Goal: Task Accomplishment & Management: Use online tool/utility

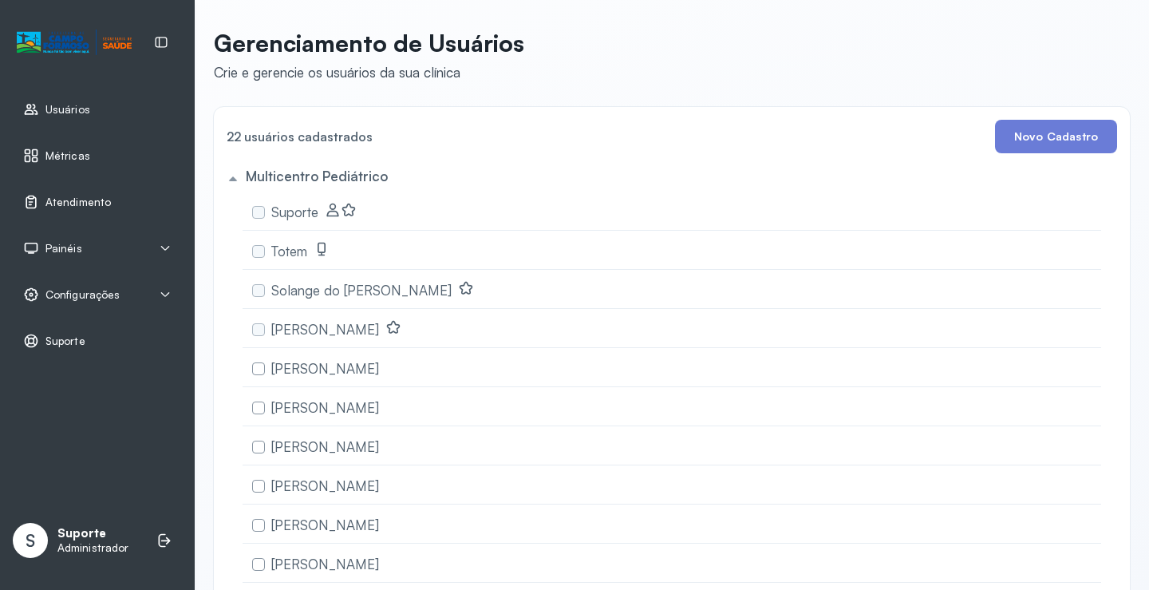
click at [79, 206] on span "Atendimento" at bounding box center [77, 202] width 65 height 14
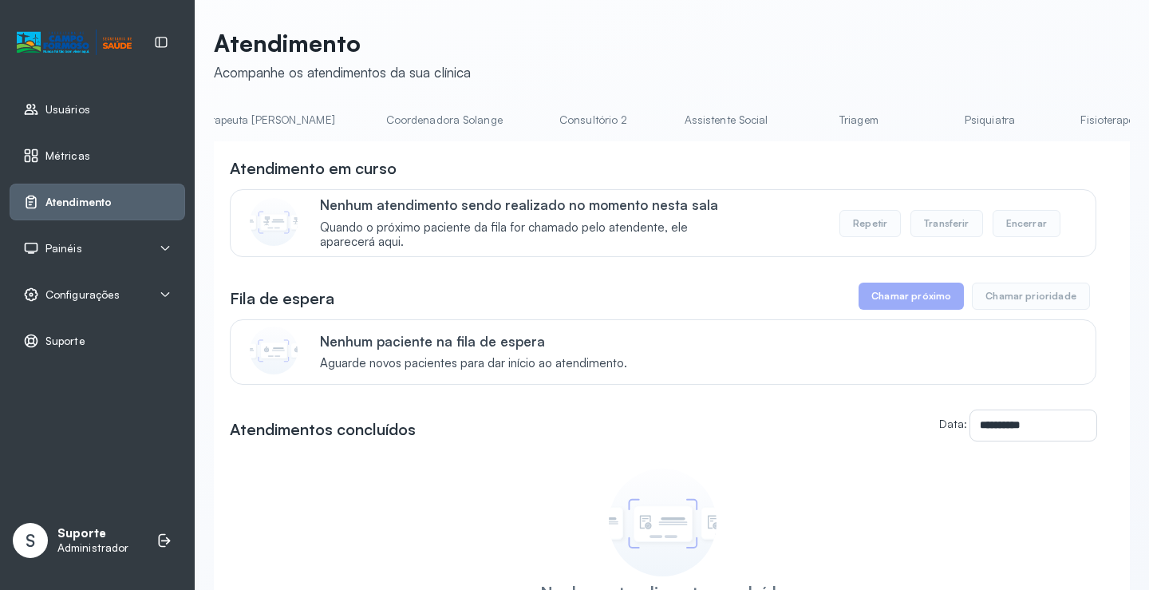
scroll to position [0, 1036]
click at [800, 125] on link "Triagem" at bounding box center [856, 120] width 112 height 26
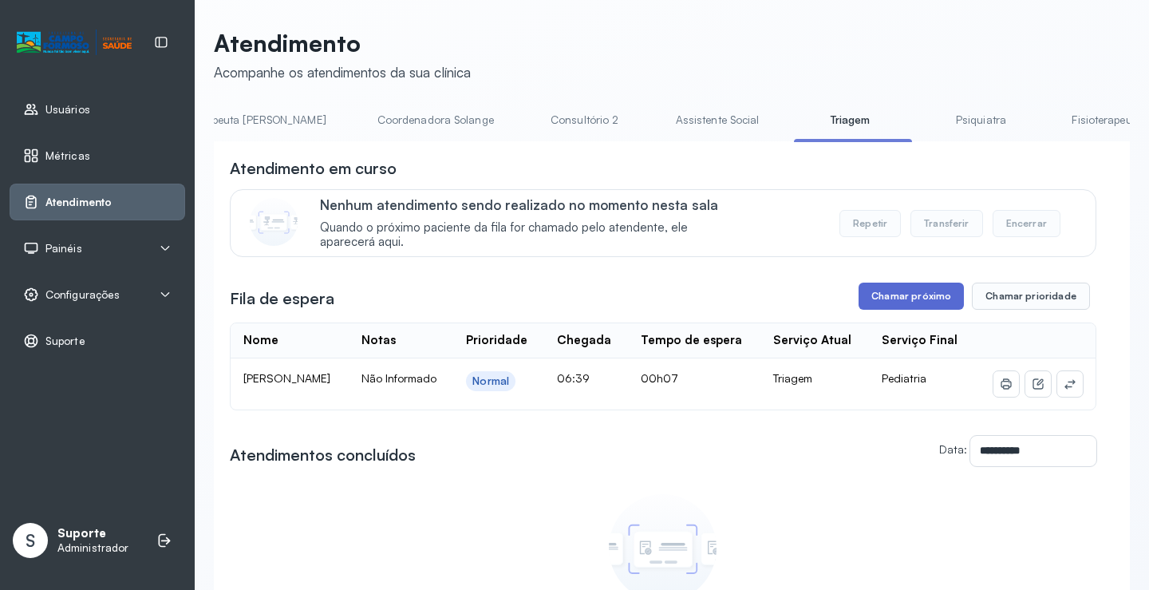
click at [901, 298] on button "Chamar próximo" at bounding box center [911, 295] width 105 height 27
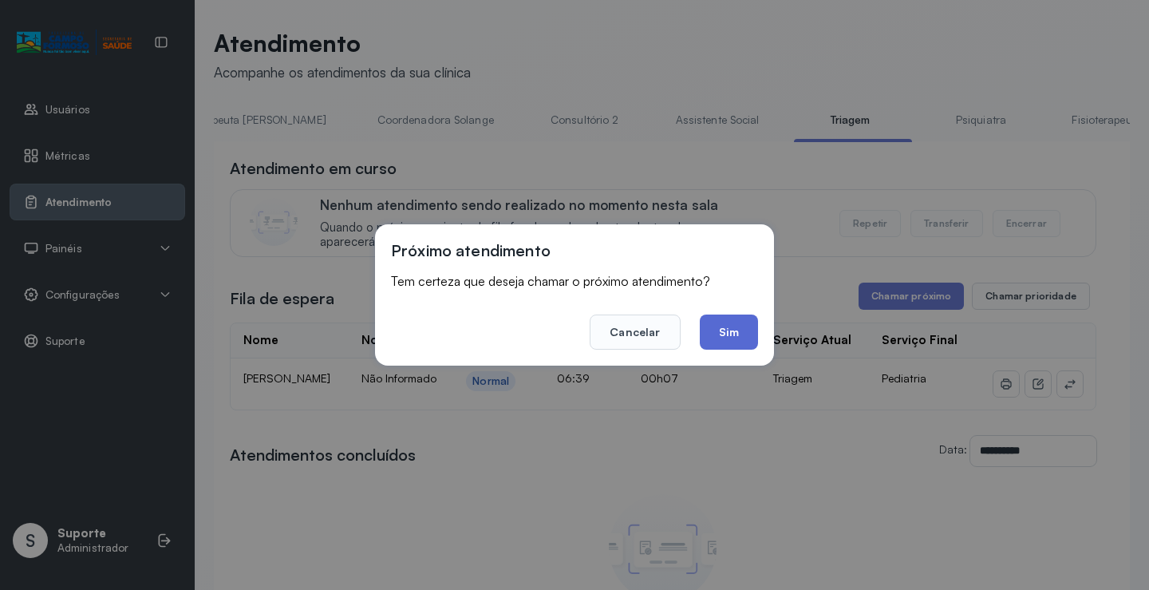
click at [709, 336] on button "Sim" at bounding box center [729, 331] width 58 height 35
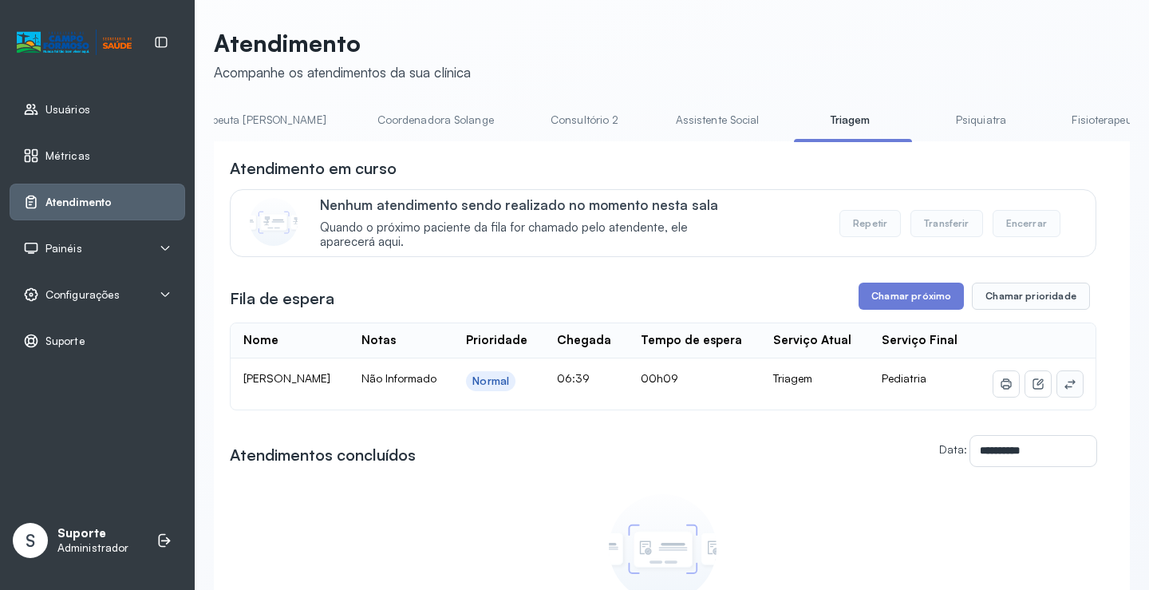
click at [1066, 392] on button at bounding box center [1070, 384] width 26 height 26
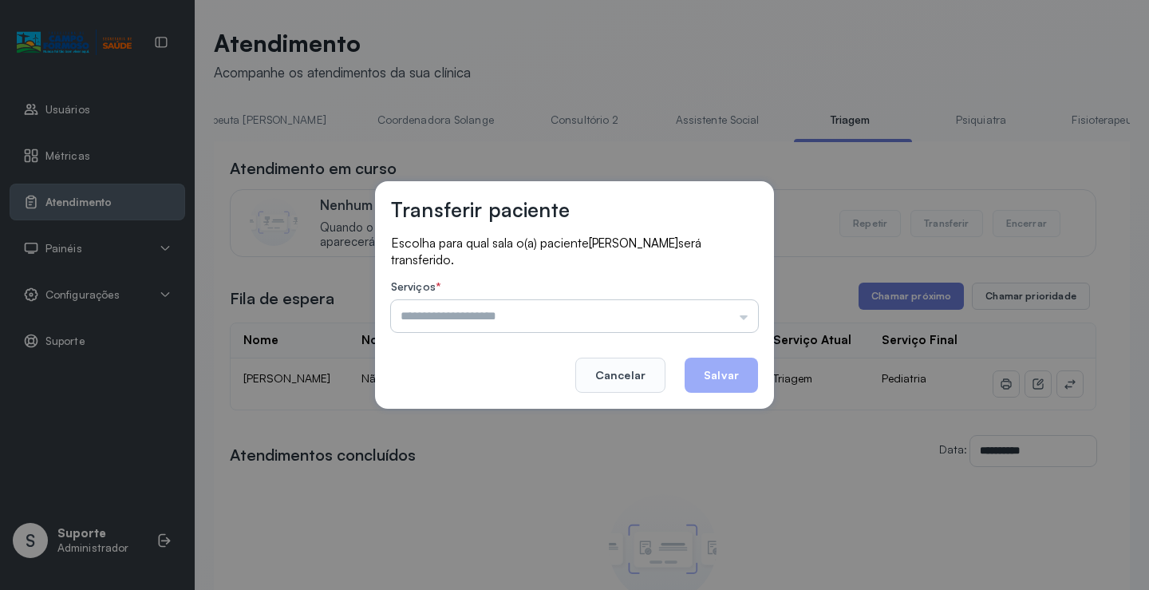
click at [579, 319] on input "text" at bounding box center [574, 316] width 367 height 32
type input "*********"
drag, startPoint x: 425, startPoint y: 421, endPoint x: 554, endPoint y: 407, distance: 130.0
click at [439, 421] on div "Transferir paciente Escolha para qual sala o(a) paciente [PERSON_NAME] será tra…" at bounding box center [574, 295] width 1149 height 590
click at [741, 375] on button "Salvar" at bounding box center [721, 374] width 73 height 35
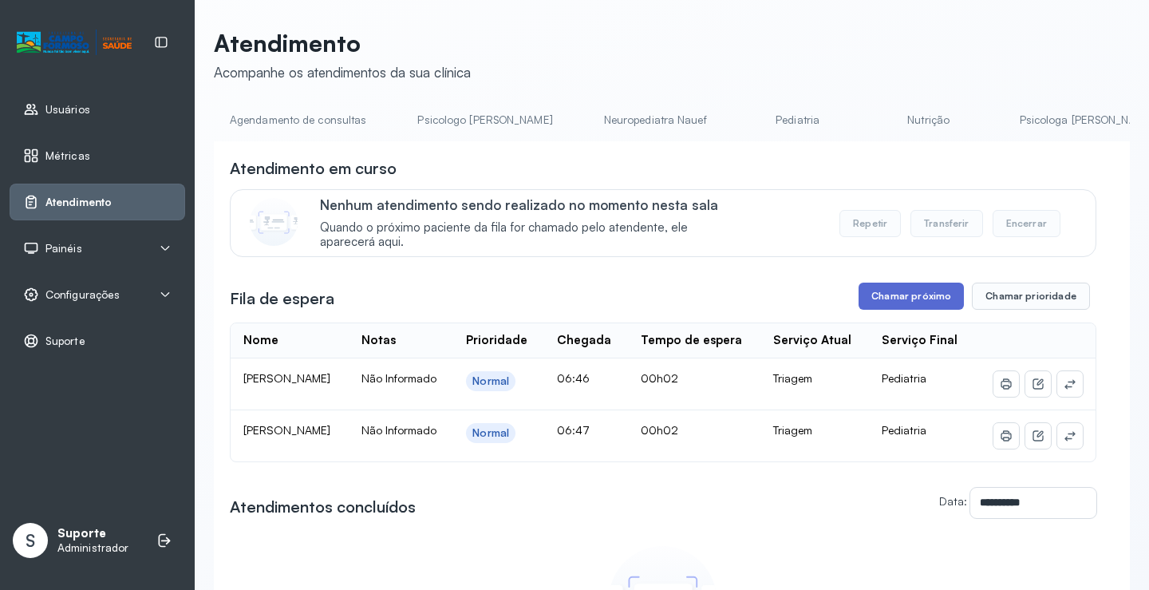
click at [922, 301] on button "Chamar próximo" at bounding box center [911, 295] width 105 height 27
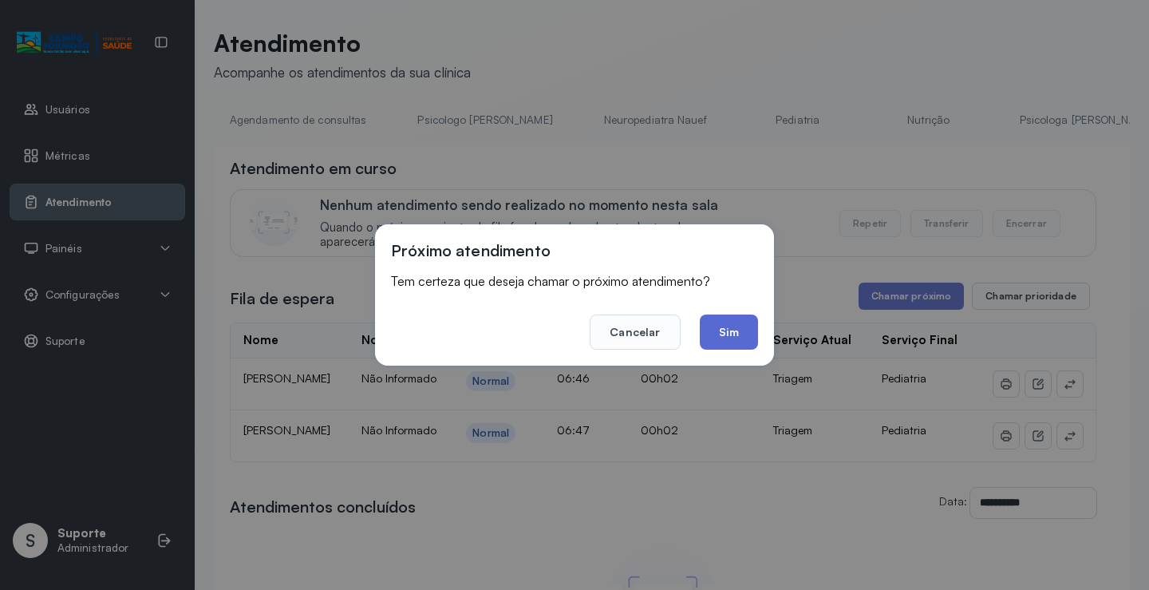
click at [740, 331] on button "Sim" at bounding box center [729, 331] width 58 height 35
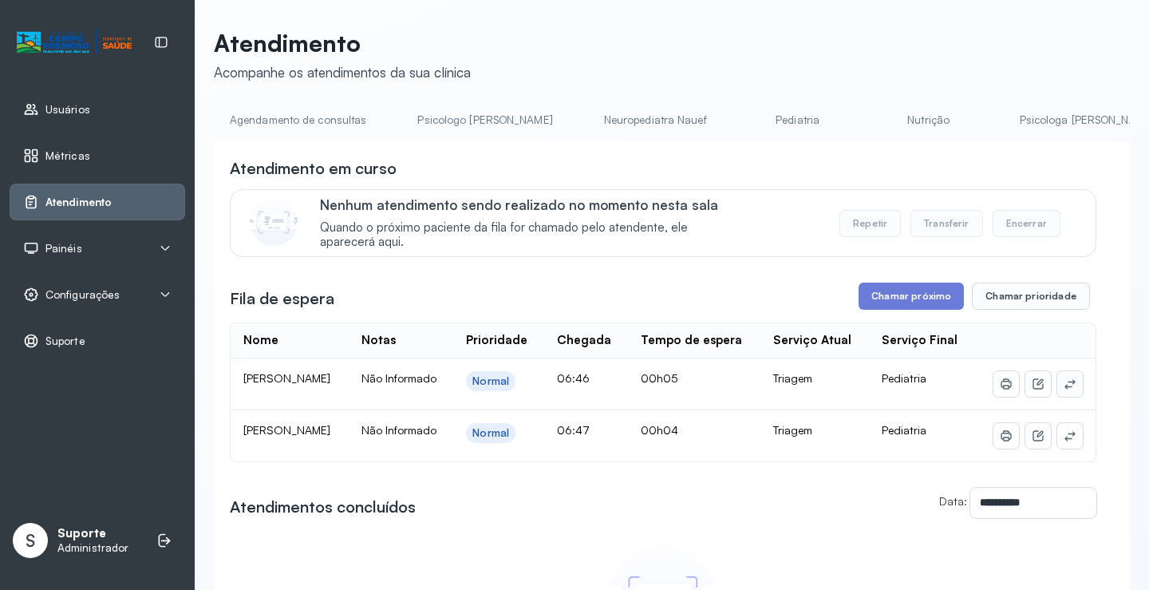
click at [1064, 390] on icon at bounding box center [1070, 383] width 13 height 13
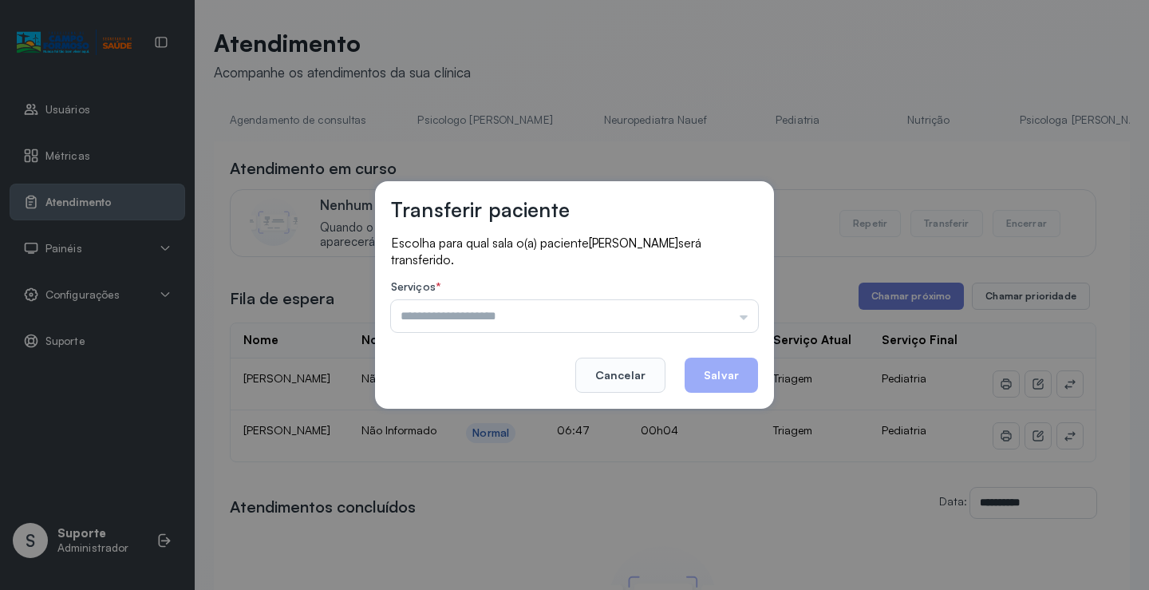
click at [501, 320] on input "text" at bounding box center [574, 316] width 367 height 32
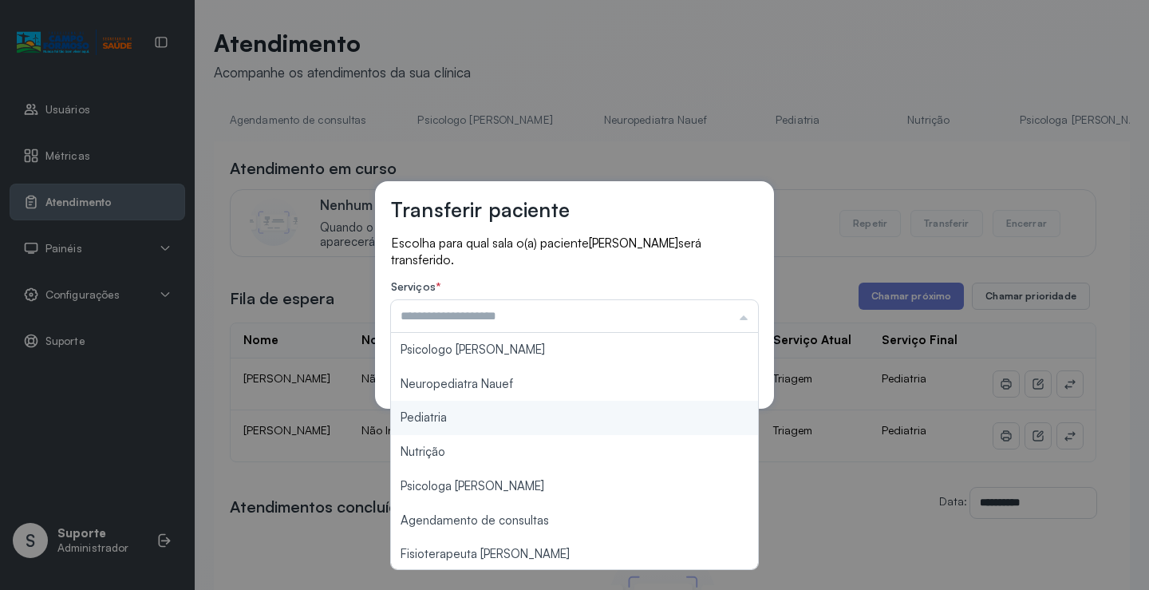
type input "*********"
drag, startPoint x: 433, startPoint y: 417, endPoint x: 642, endPoint y: 383, distance: 211.7
click at [452, 414] on div "Transferir paciente Escolha para qual sala o(a) paciente [PERSON_NAME] será tra…" at bounding box center [574, 295] width 1149 height 590
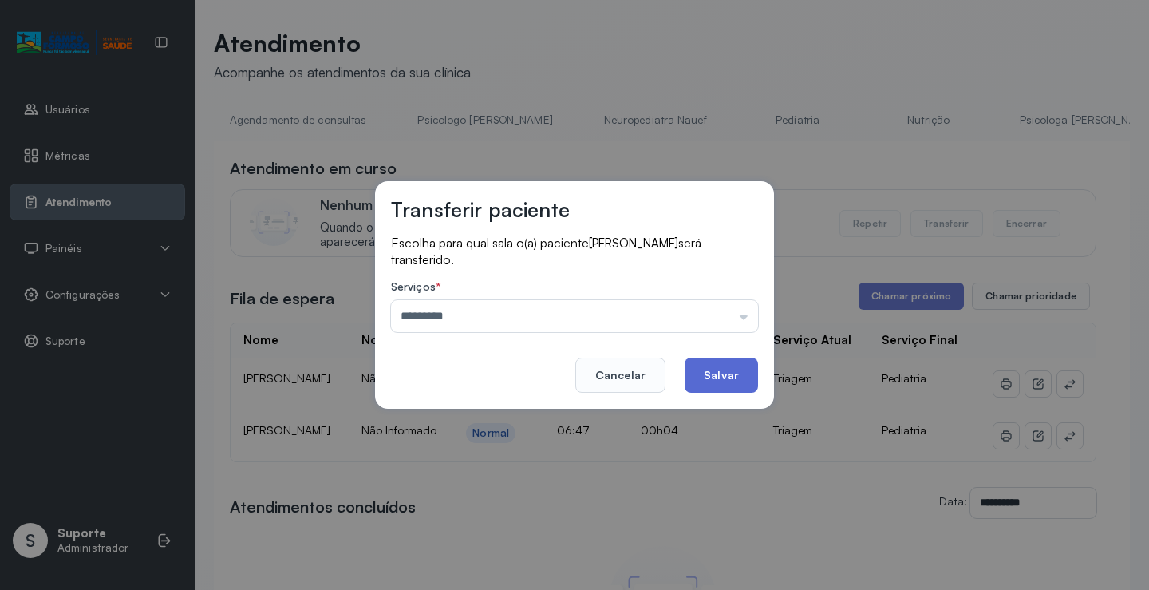
click at [718, 373] on button "Salvar" at bounding box center [721, 374] width 73 height 35
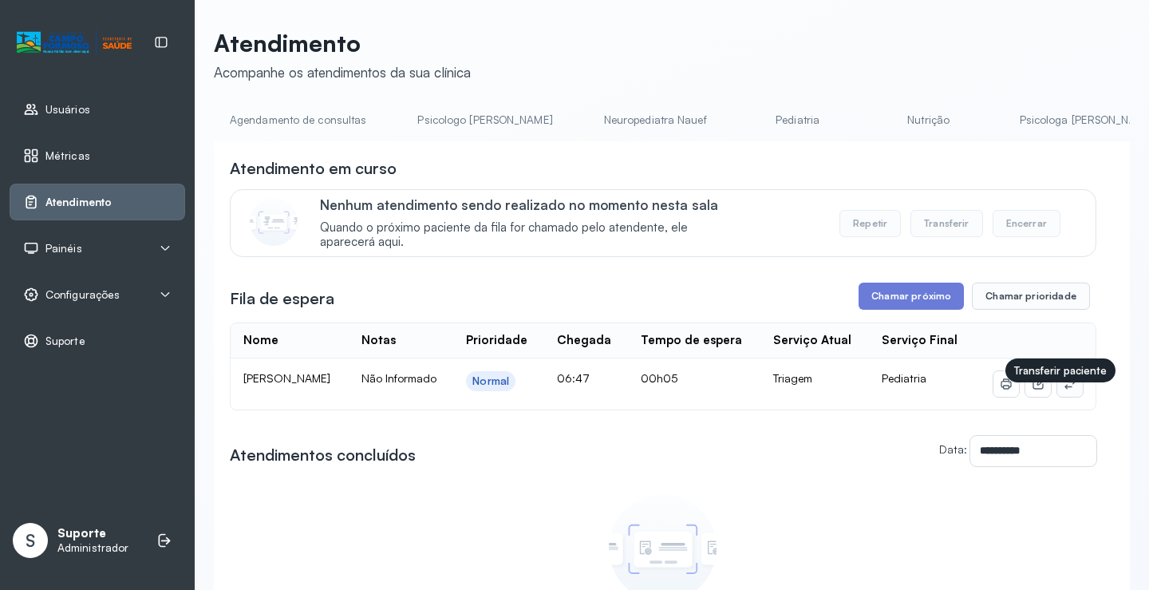
click at [1064, 390] on icon at bounding box center [1070, 383] width 13 height 13
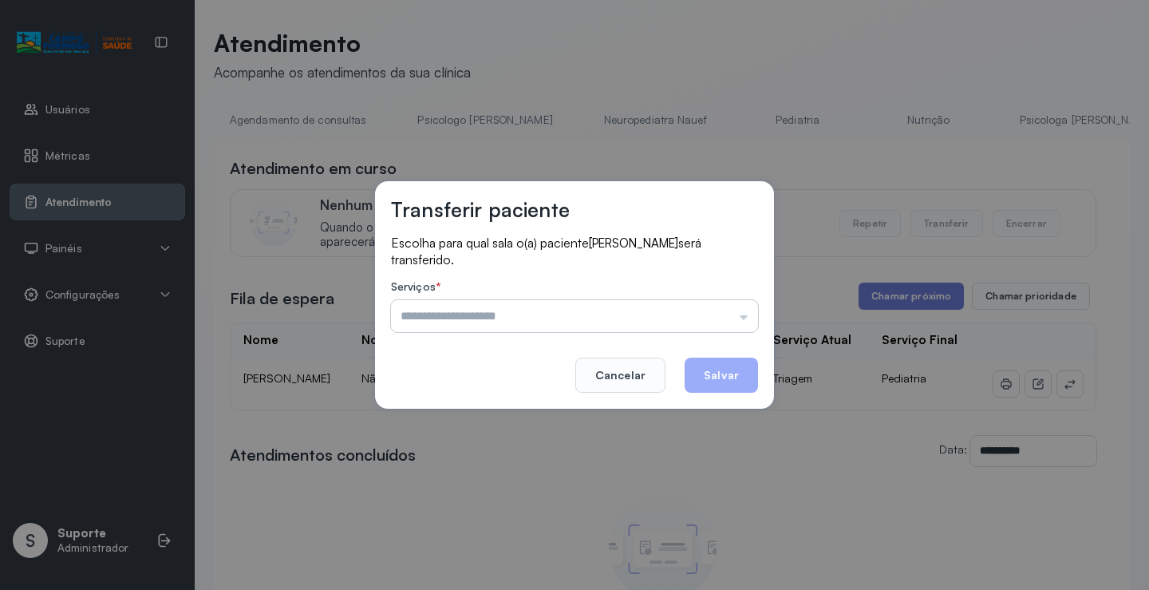
click at [527, 317] on input "text" at bounding box center [574, 316] width 367 height 32
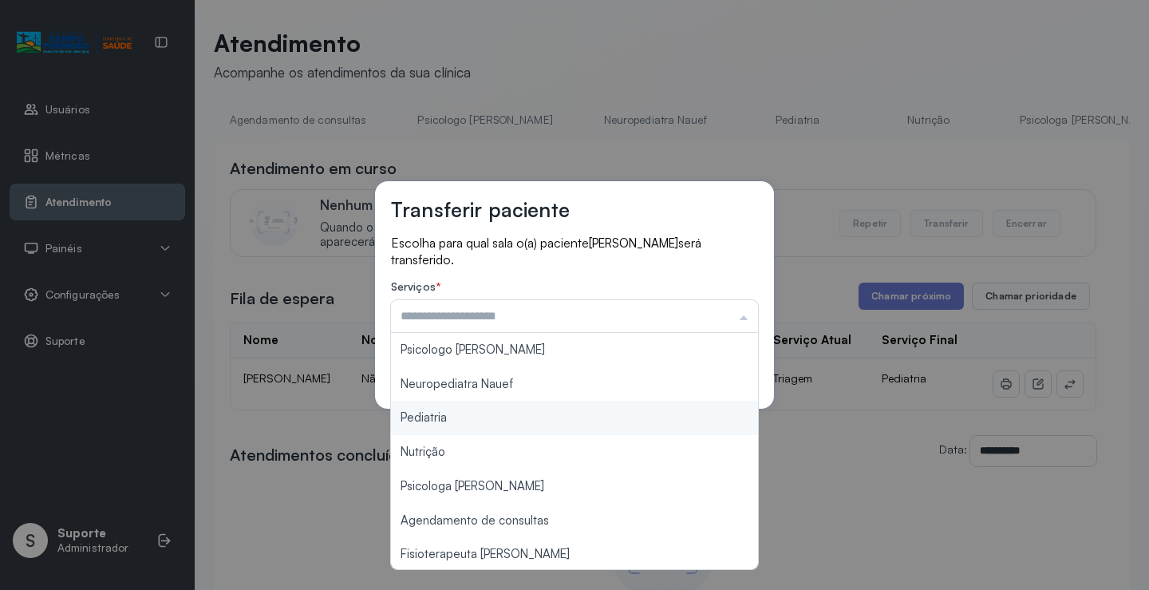
type input "*********"
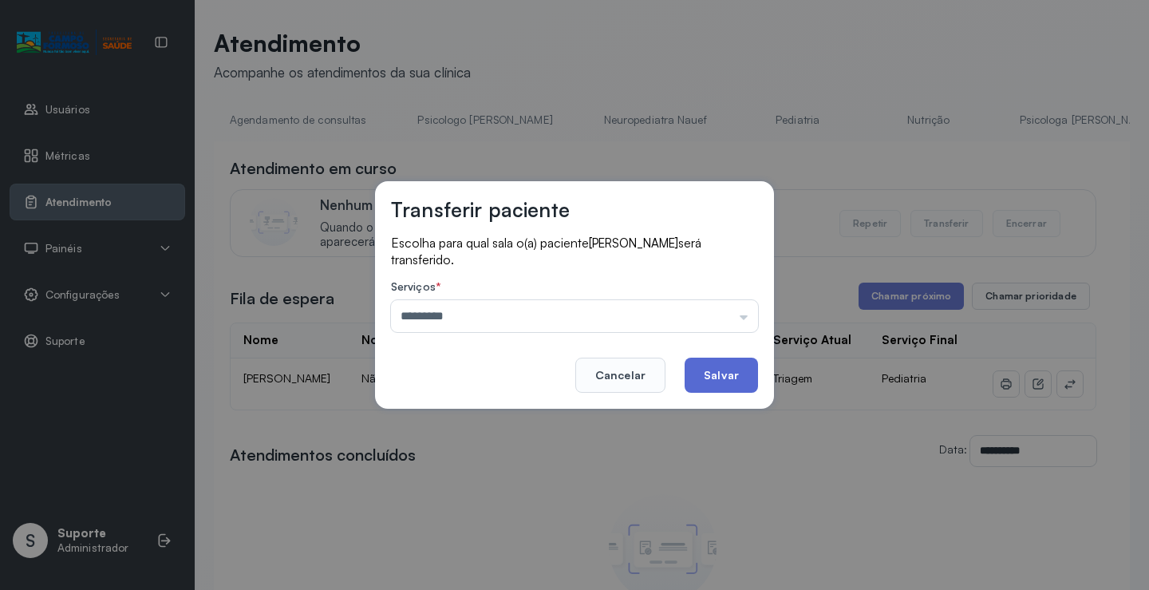
drag, startPoint x: 425, startPoint y: 422, endPoint x: 733, endPoint y: 364, distance: 314.2
click at [426, 421] on div "Transferir paciente Escolha para qual sala o(a) paciente [PERSON_NAME] será tra…" at bounding box center [574, 295] width 1149 height 590
click at [744, 373] on button "Salvar" at bounding box center [721, 374] width 73 height 35
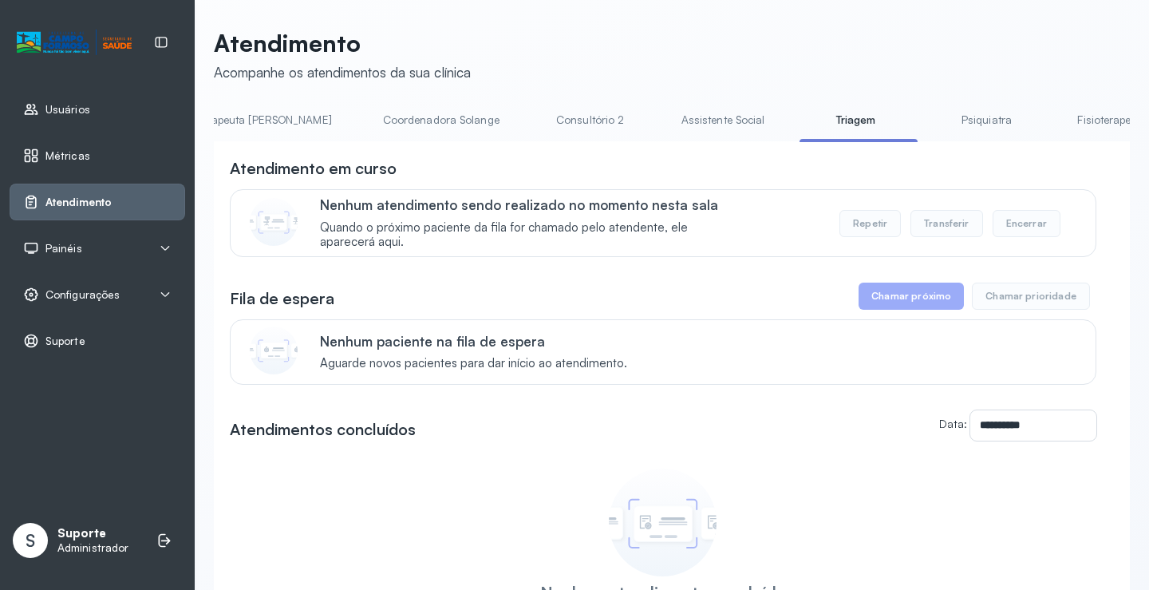
scroll to position [0, 1266]
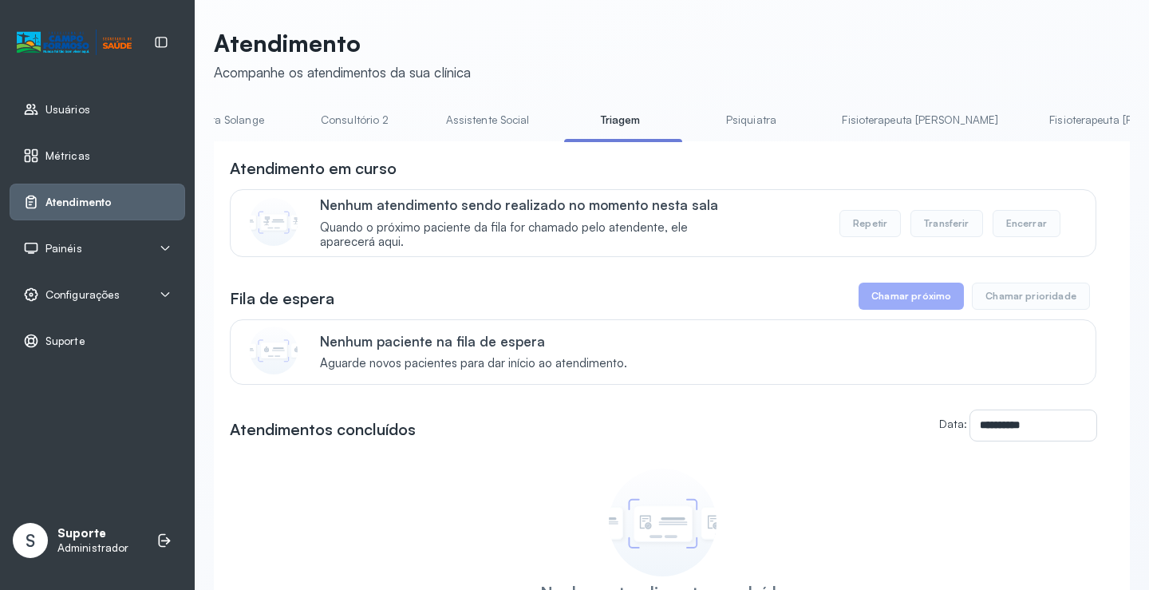
click at [695, 121] on link "Psiquiatra" at bounding box center [751, 120] width 112 height 26
click at [695, 134] on li "Triagem" at bounding box center [754, 125] width 118 height 36
click at [564, 129] on link "Triagem" at bounding box center [620, 120] width 112 height 26
click at [826, 135] on li "Psiquiatra" at bounding box center [923, 125] width 195 height 36
click at [695, 128] on link "Psiquiatra" at bounding box center [751, 120] width 112 height 26
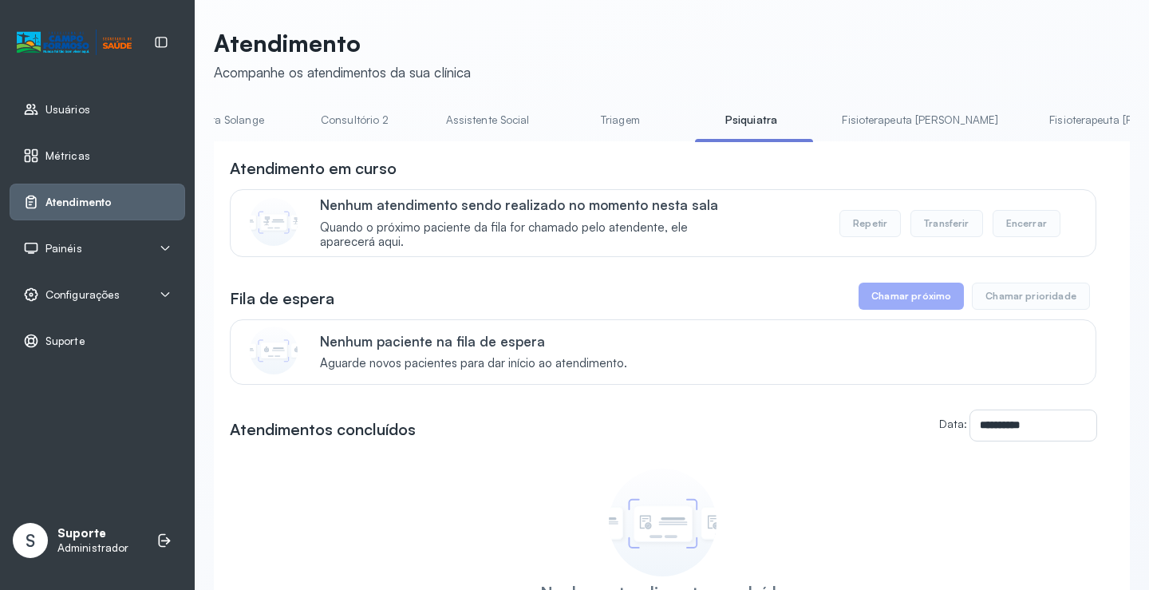
click at [564, 128] on link "Triagem" at bounding box center [620, 120] width 112 height 26
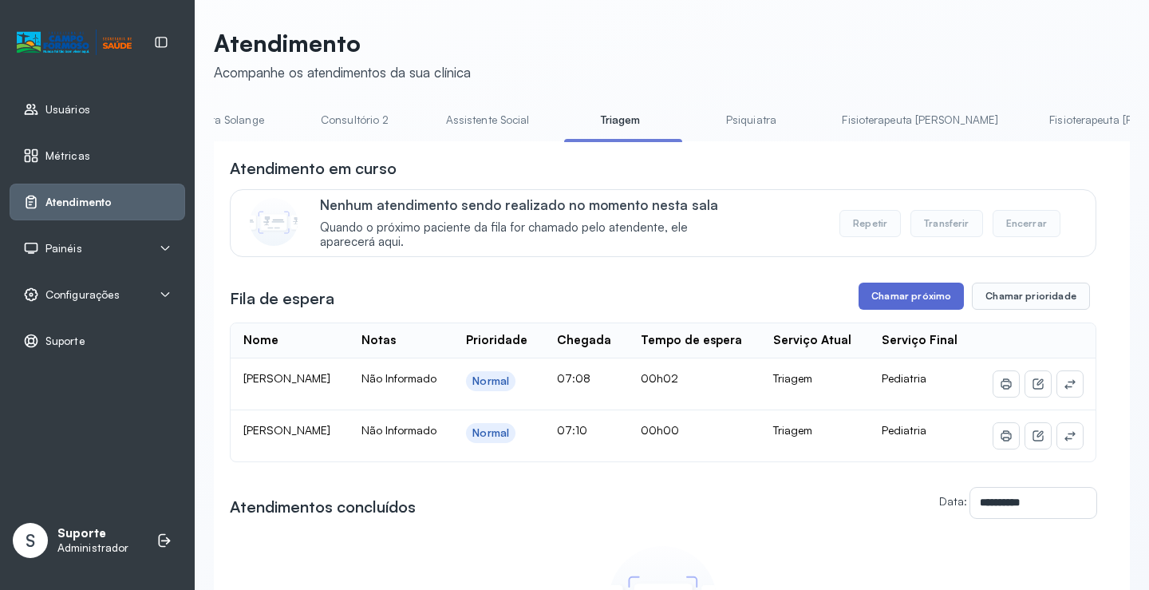
click at [882, 310] on button "Chamar próximo" at bounding box center [911, 295] width 105 height 27
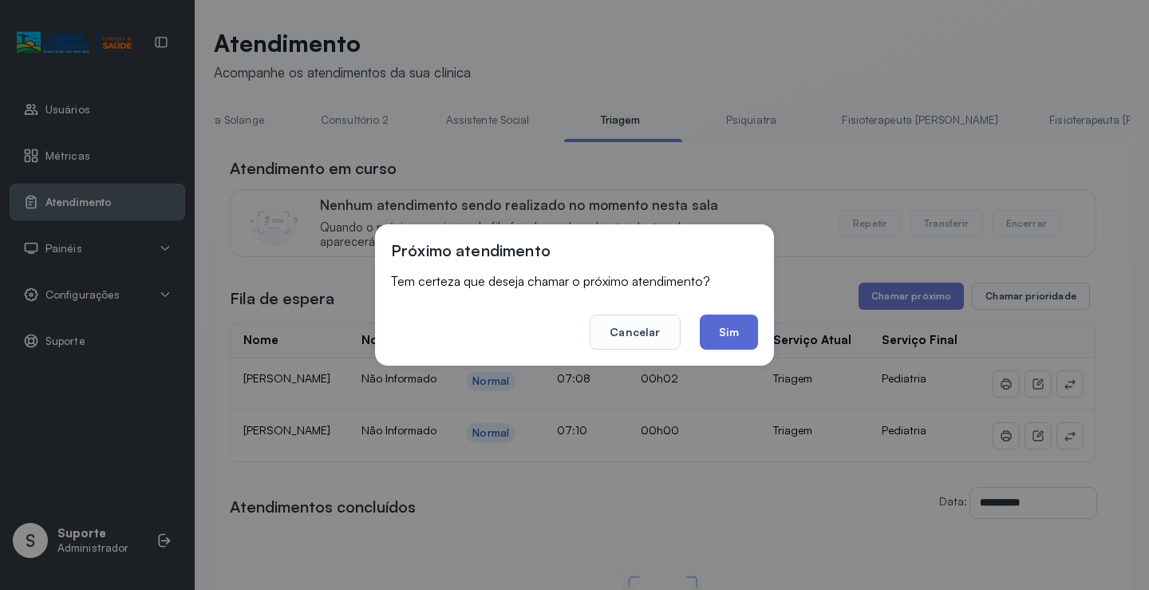
click at [733, 331] on button "Sim" at bounding box center [729, 331] width 58 height 35
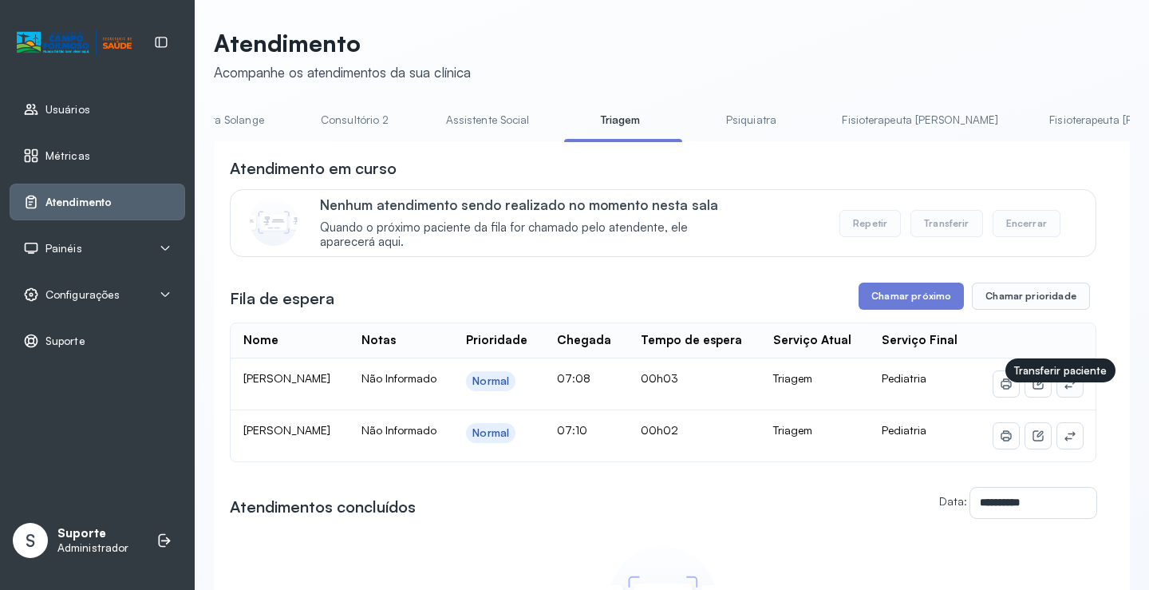
click at [1064, 390] on icon at bounding box center [1070, 383] width 13 height 13
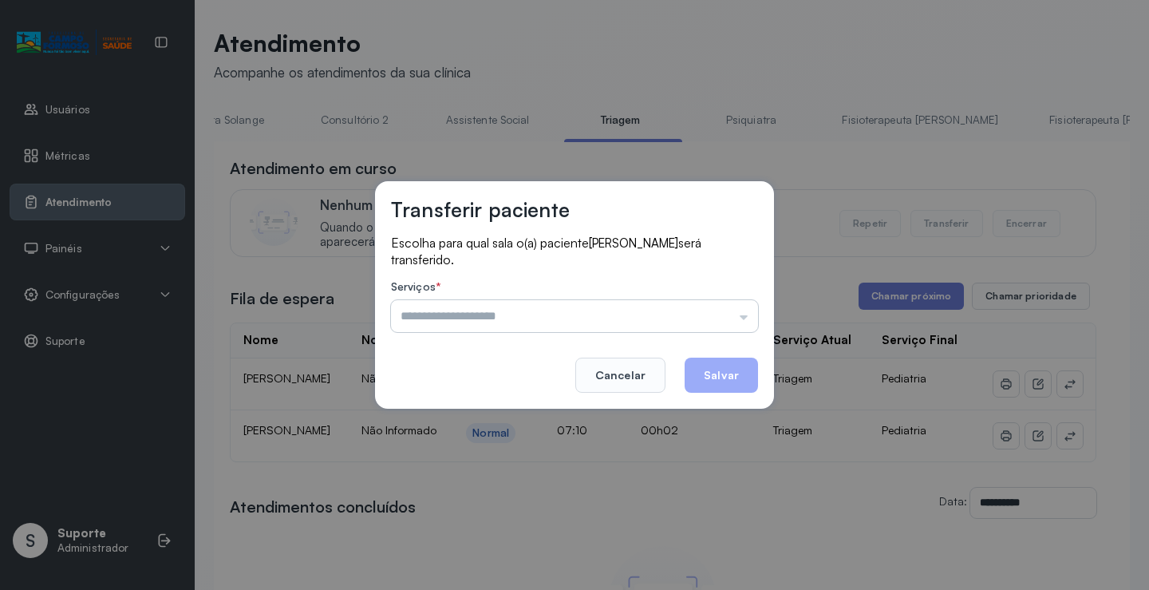
click at [431, 322] on input "text" at bounding box center [574, 316] width 367 height 32
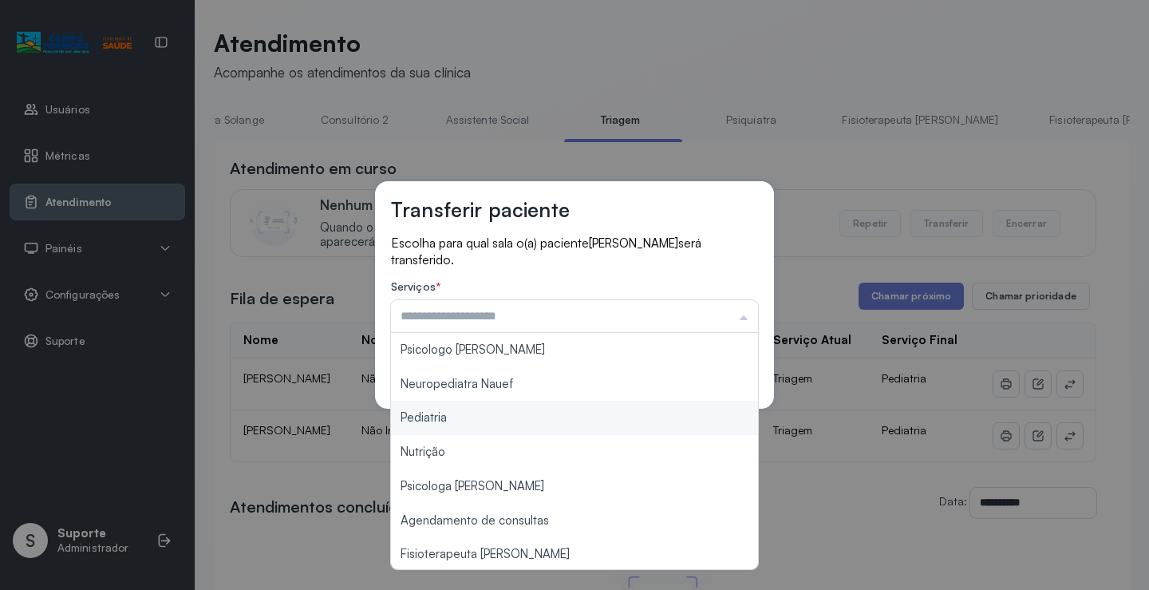
type input "*********"
drag, startPoint x: 415, startPoint y: 420, endPoint x: 621, endPoint y: 383, distance: 209.1
click at [481, 409] on div "Transferir paciente Escolha para qual sala o(a) paciente [PERSON_NAME] será tra…" at bounding box center [574, 294] width 399 height 227
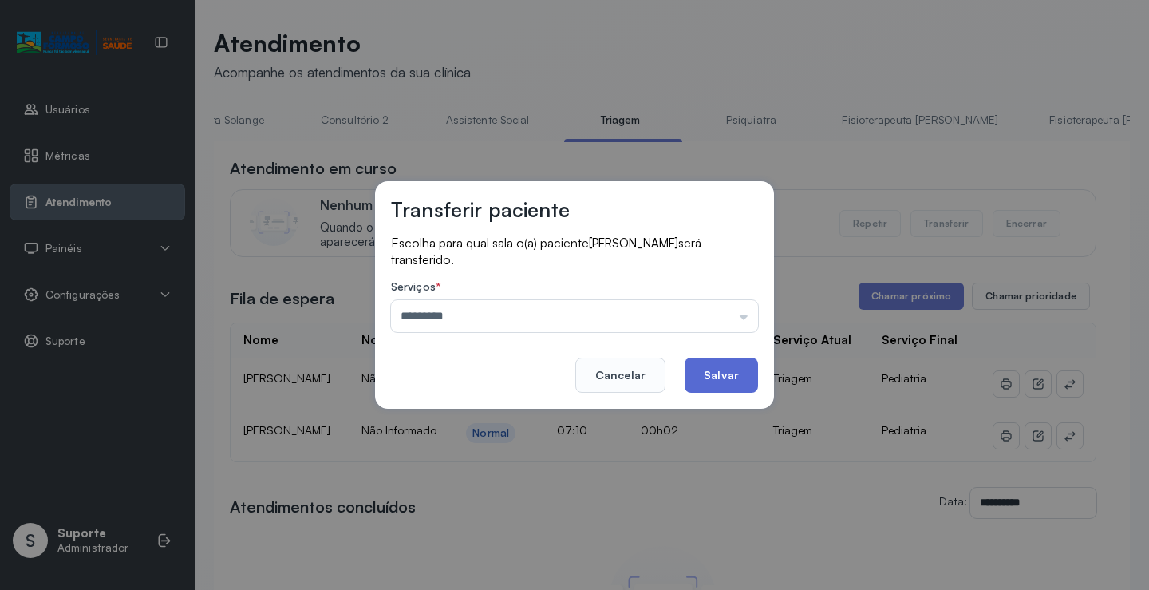
click at [710, 381] on button "Salvar" at bounding box center [721, 374] width 73 height 35
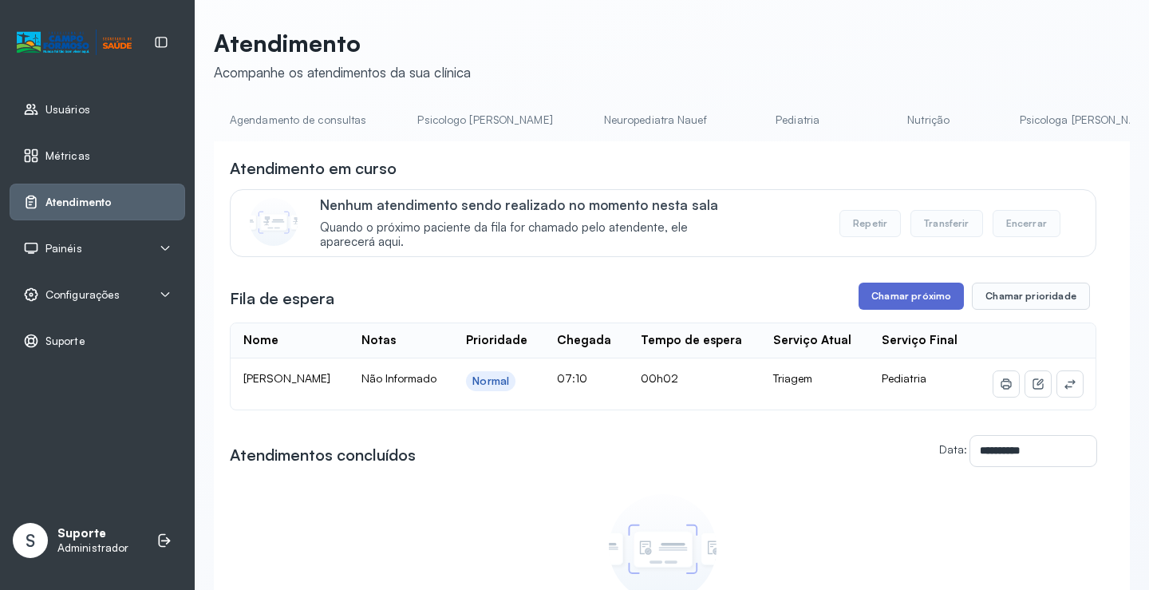
click at [890, 305] on button "Chamar próximo" at bounding box center [911, 295] width 105 height 27
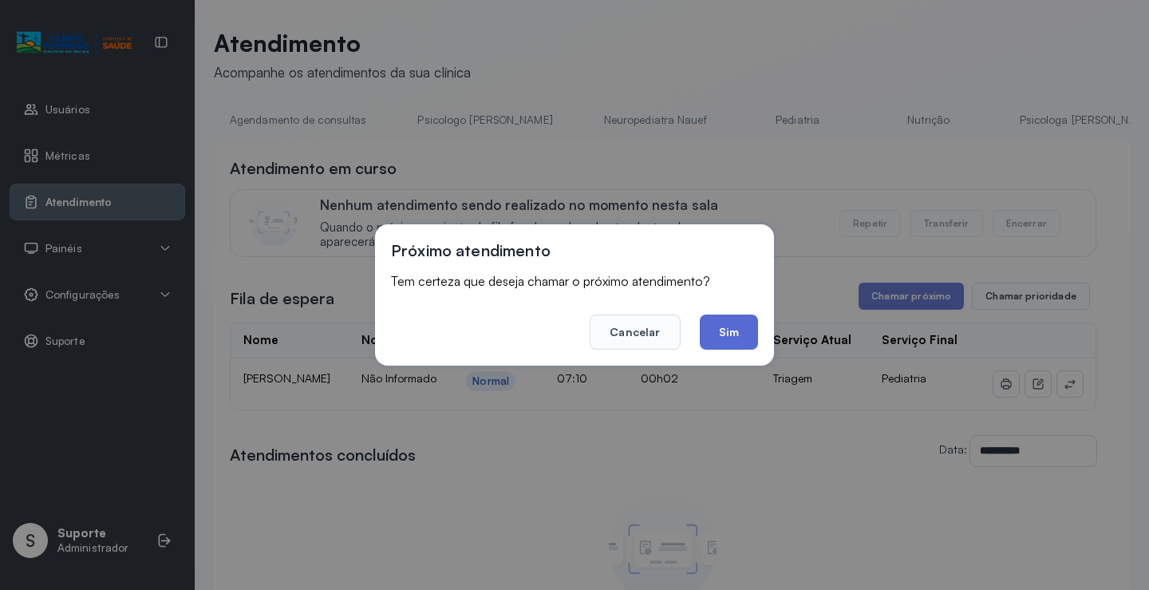
click at [716, 330] on button "Sim" at bounding box center [729, 331] width 58 height 35
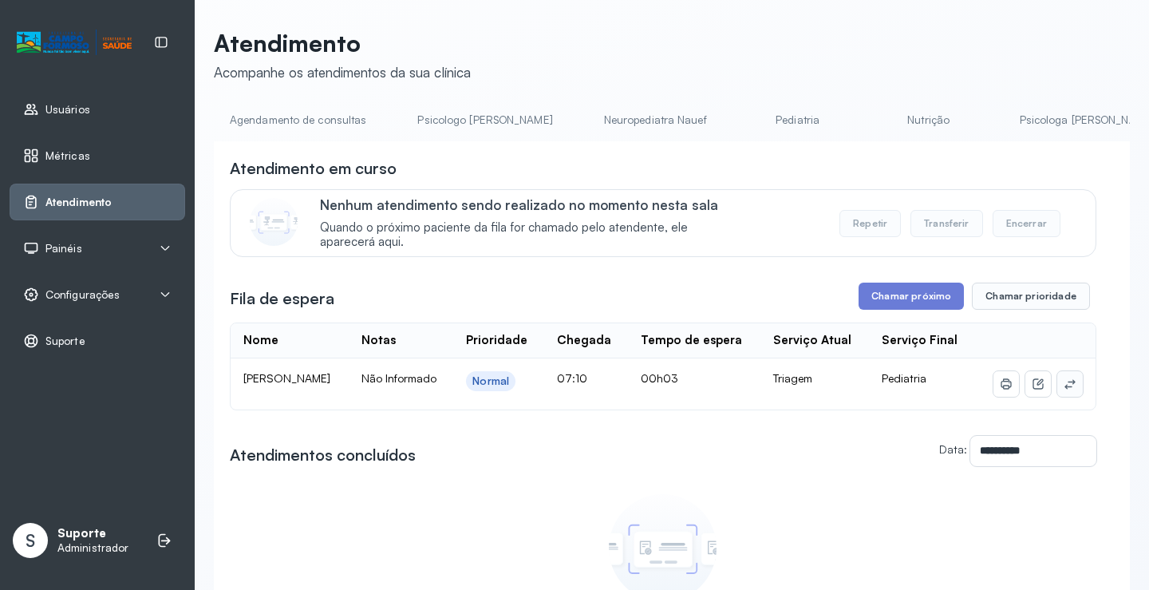
click at [1064, 388] on icon at bounding box center [1070, 383] width 13 height 13
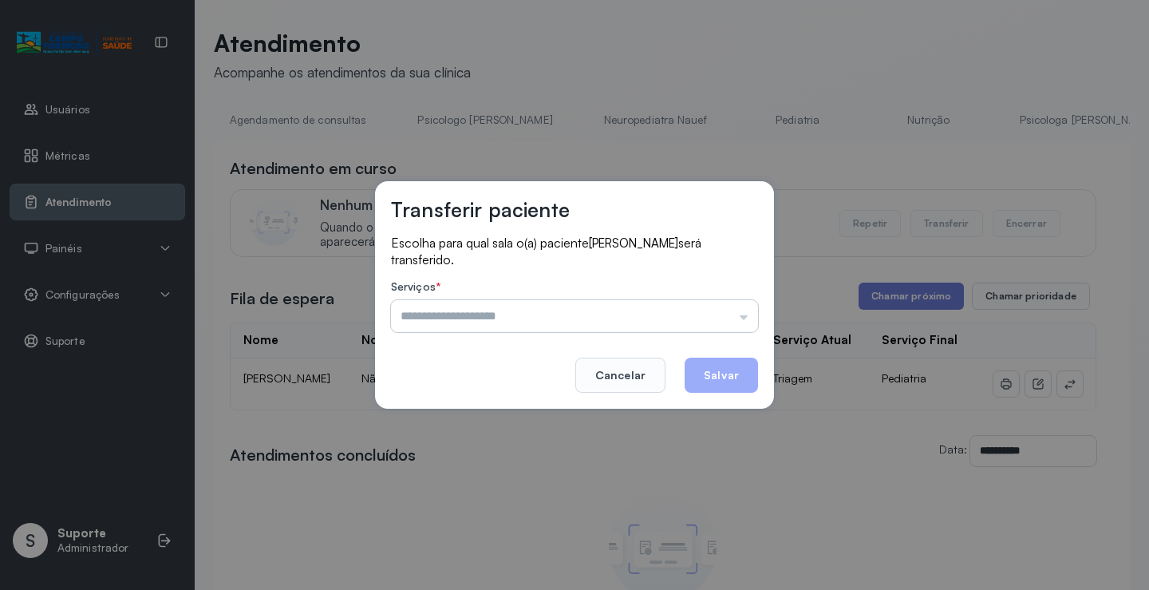
click at [490, 319] on input "text" at bounding box center [574, 316] width 367 height 32
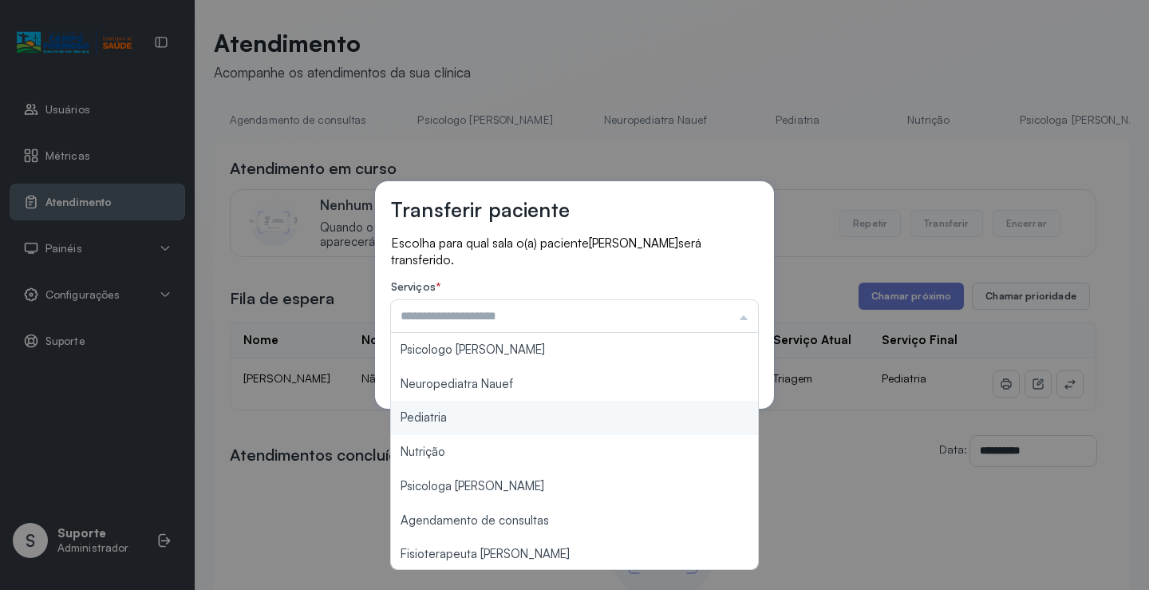
type input "*********"
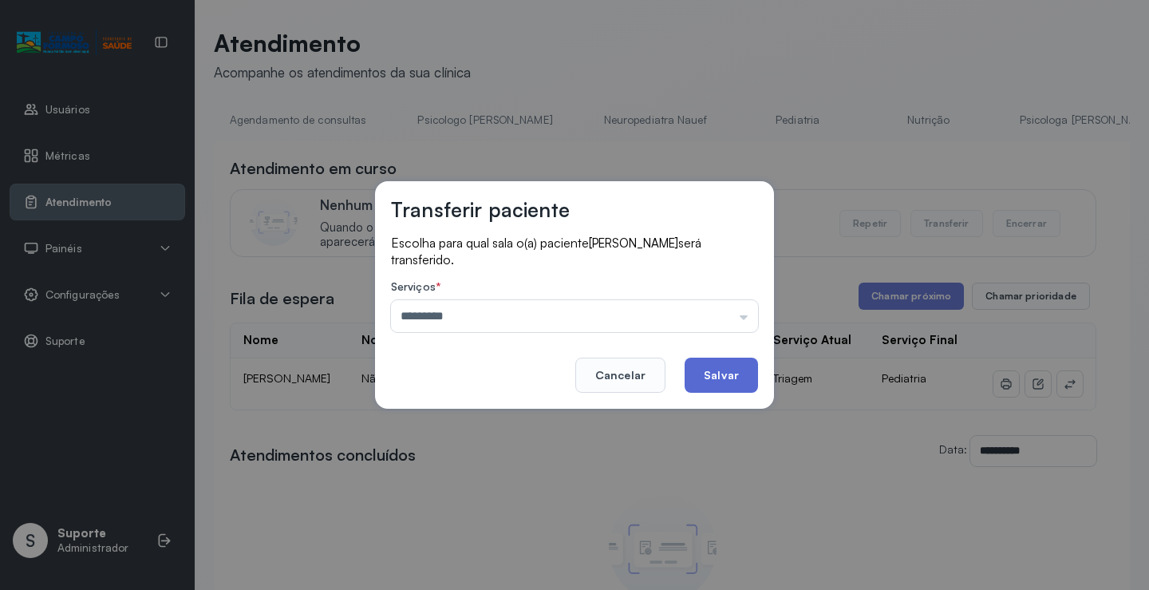
drag, startPoint x: 436, startPoint y: 417, endPoint x: 698, endPoint y: 365, distance: 267.6
click at [466, 412] on div "Transferir paciente Escolha para qual sala o(a) paciente [PERSON_NAME] será tra…" at bounding box center [574, 295] width 1149 height 590
click at [717, 369] on button "Salvar" at bounding box center [721, 374] width 73 height 35
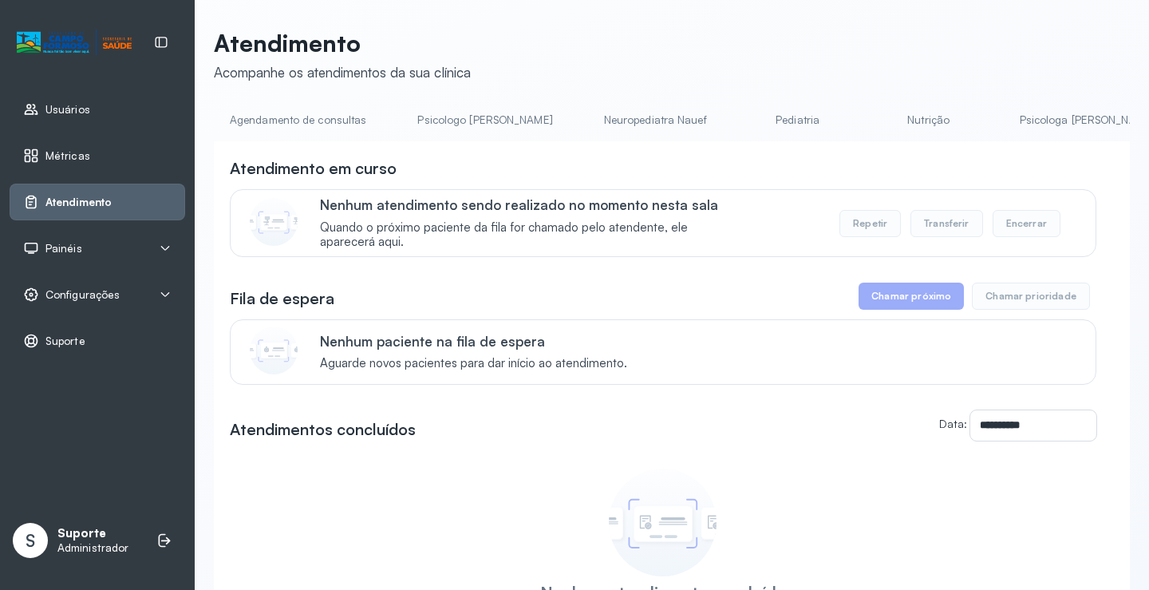
drag, startPoint x: 583, startPoint y: 146, endPoint x: 821, endPoint y: 162, distance: 238.3
click at [829, 163] on div "**********" at bounding box center [672, 436] width 916 height 590
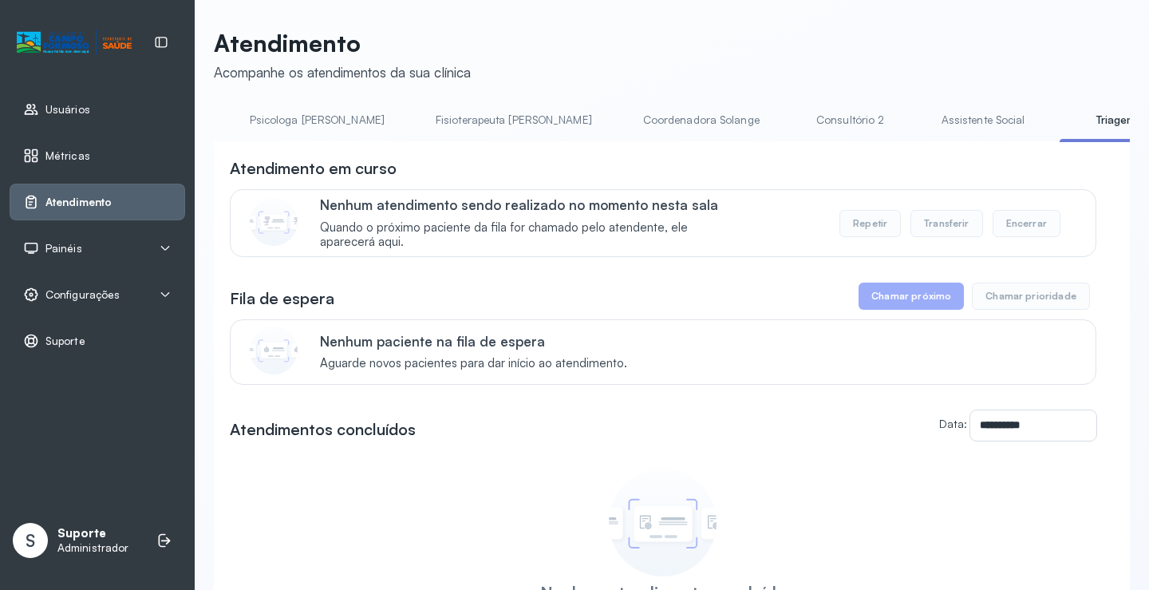
scroll to position [0, 842]
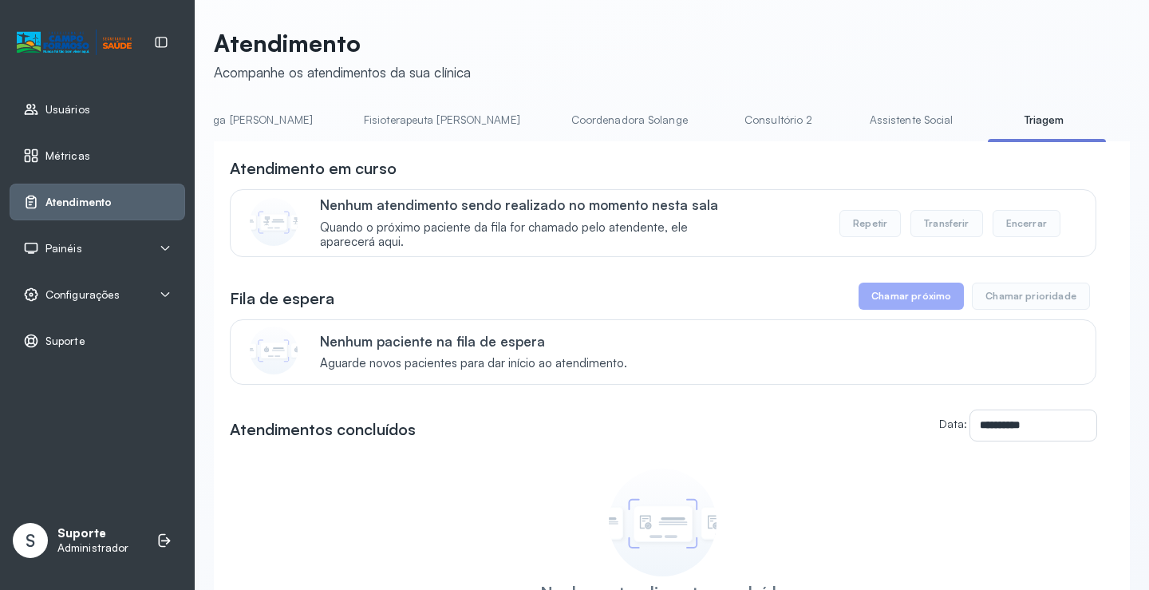
click at [988, 126] on link "Triagem" at bounding box center [1044, 120] width 112 height 26
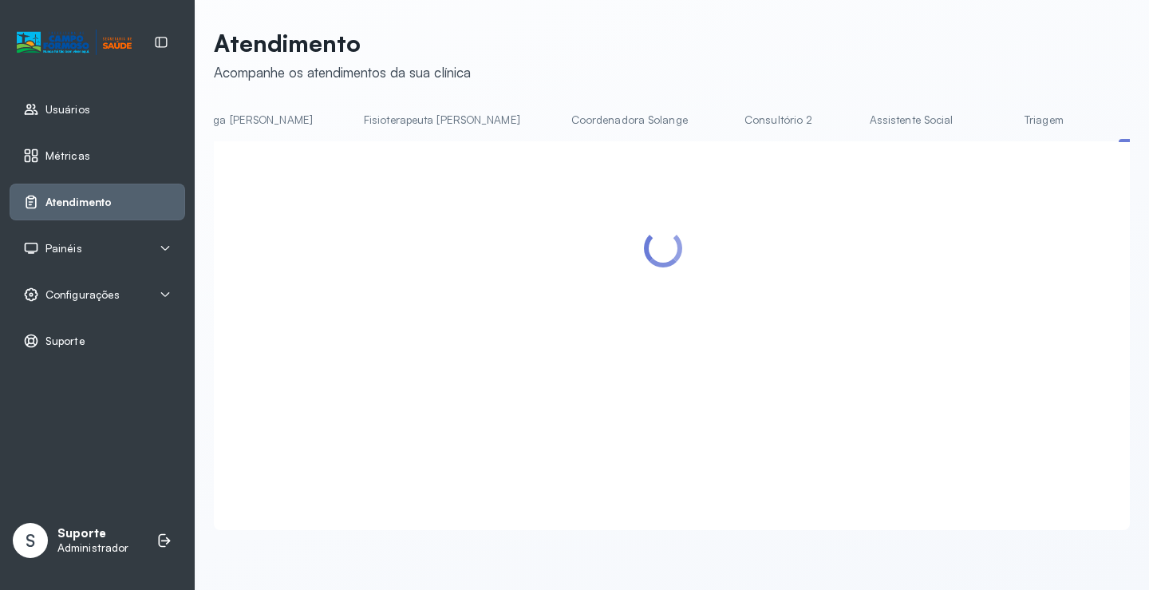
click at [988, 129] on link "Triagem" at bounding box center [1044, 120] width 112 height 26
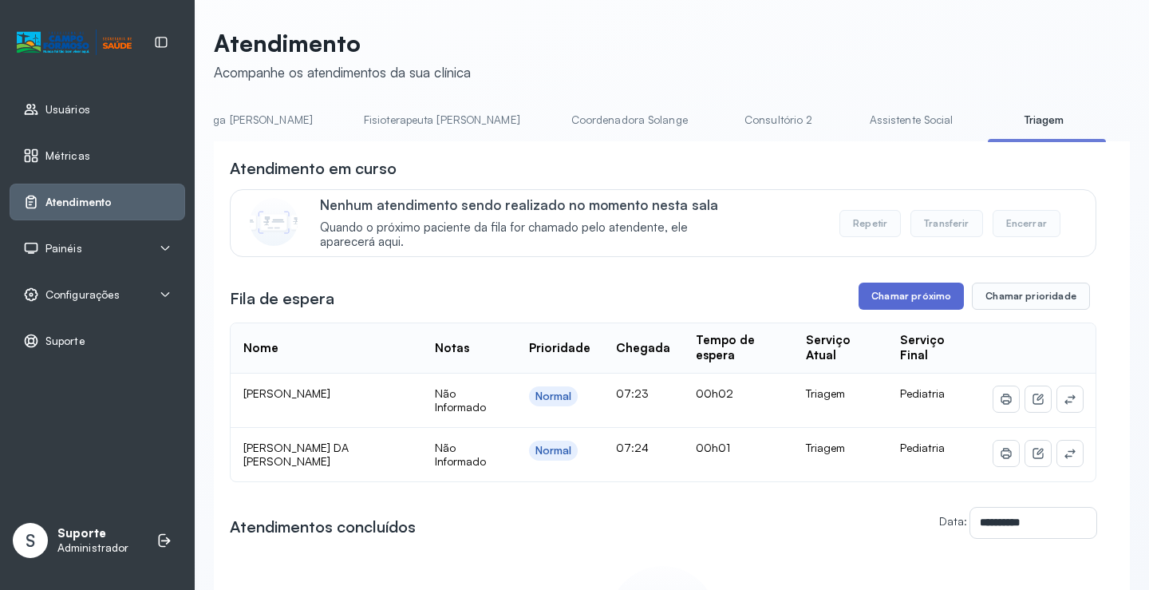
click at [912, 294] on button "Chamar próximo" at bounding box center [911, 295] width 105 height 27
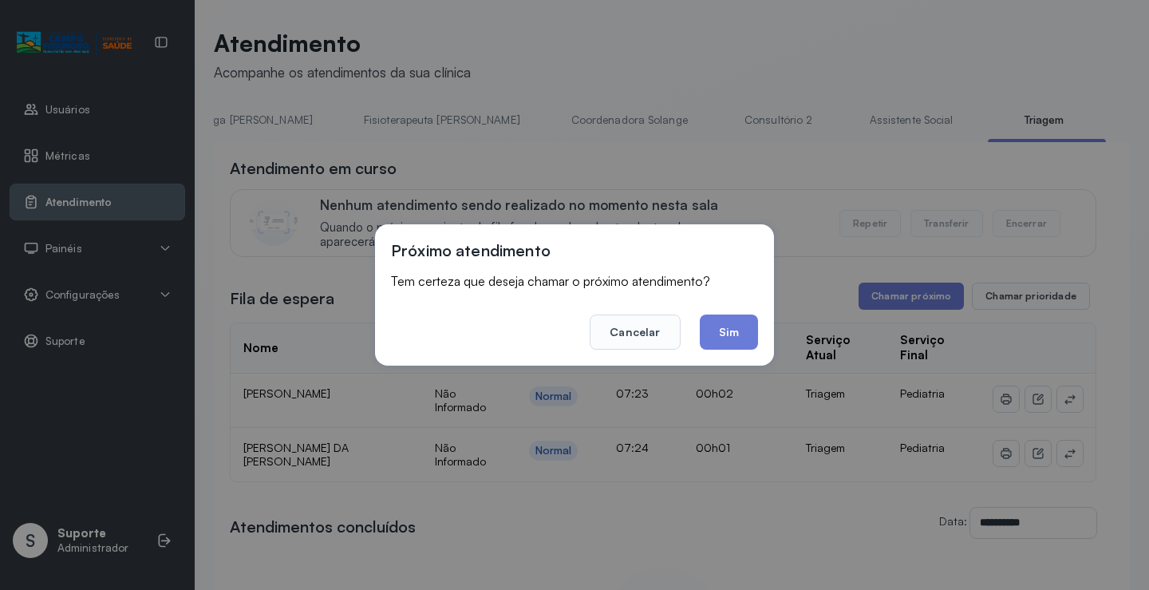
drag, startPoint x: 744, startPoint y: 326, endPoint x: 611, endPoint y: 291, distance: 137.0
click at [742, 326] on button "Sim" at bounding box center [729, 331] width 58 height 35
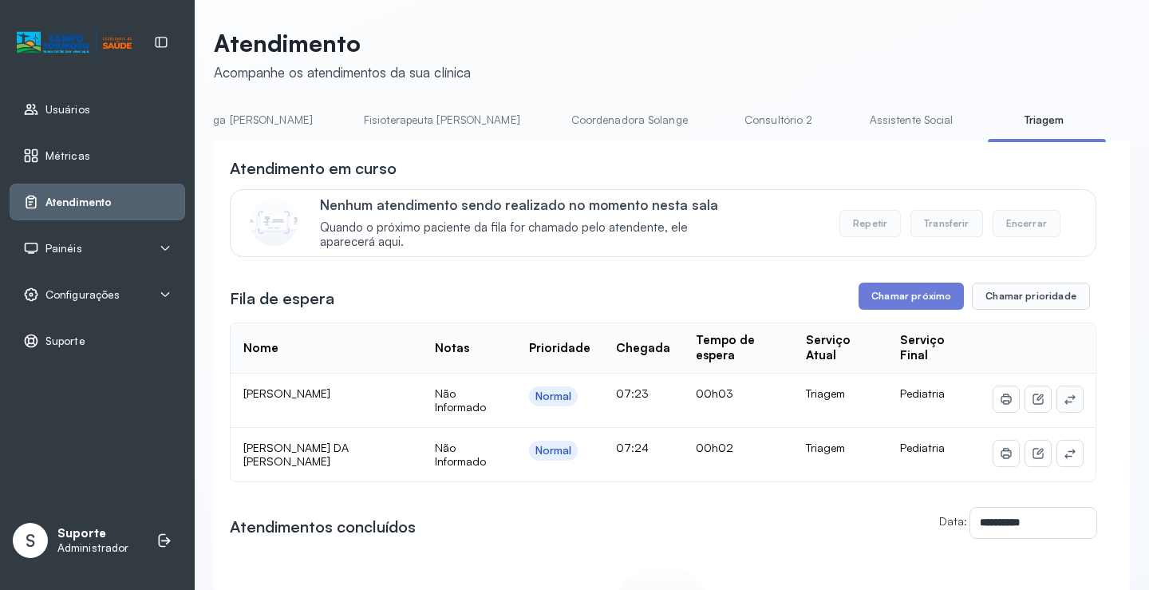
click at [1057, 407] on button at bounding box center [1070, 399] width 26 height 26
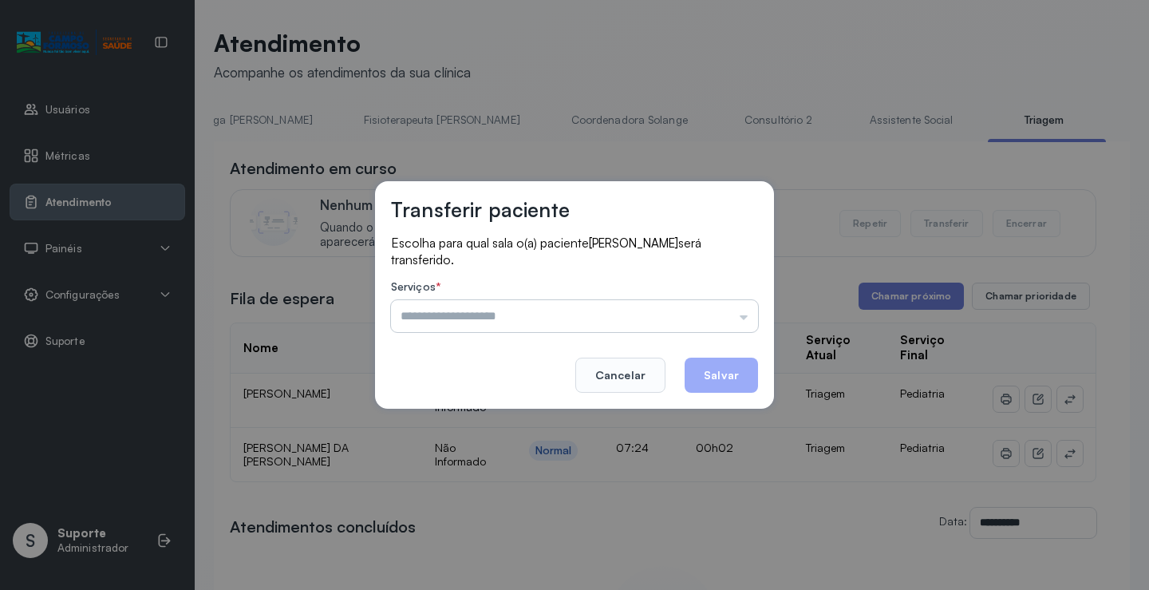
click at [421, 316] on input "text" at bounding box center [574, 316] width 367 height 32
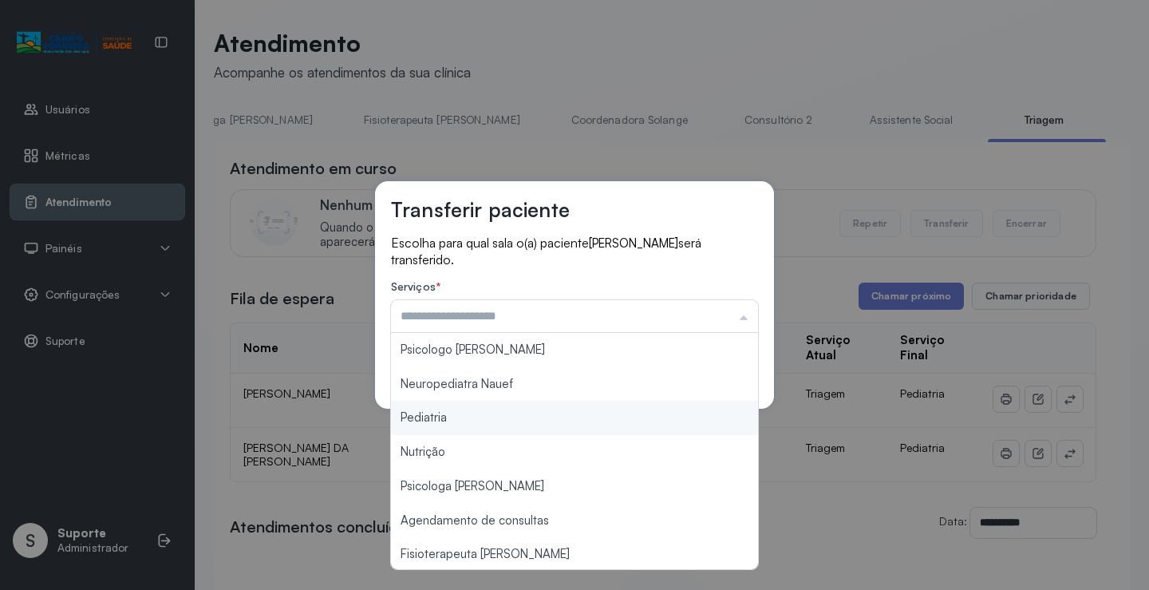
type input "*********"
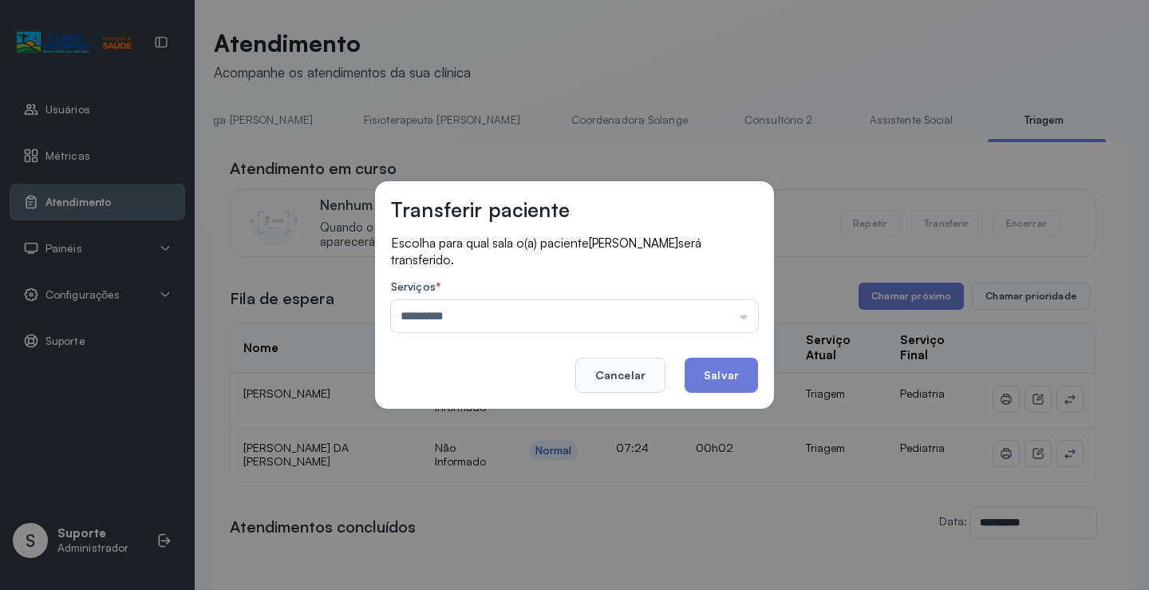
drag, startPoint x: 432, startPoint y: 415, endPoint x: 606, endPoint y: 394, distance: 174.4
click at [454, 410] on div "Transferir paciente Escolha para qual sala o(a) paciente [PERSON_NAME] será tra…" at bounding box center [574, 295] width 1149 height 590
click at [701, 375] on button "Salvar" at bounding box center [721, 374] width 73 height 35
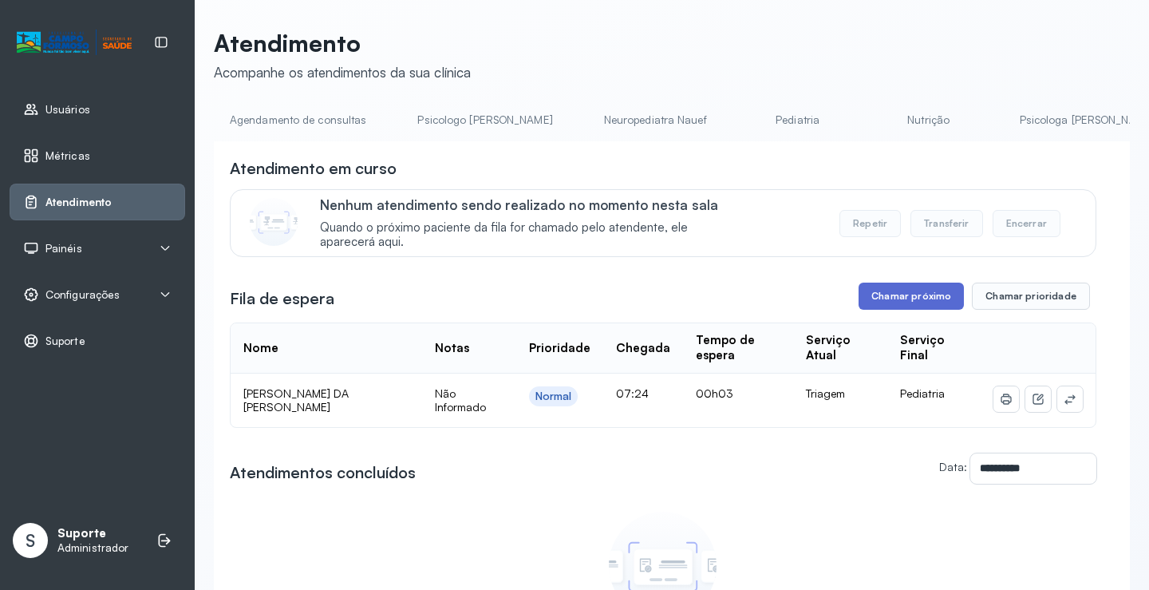
click at [872, 300] on button "Chamar próximo" at bounding box center [911, 295] width 105 height 27
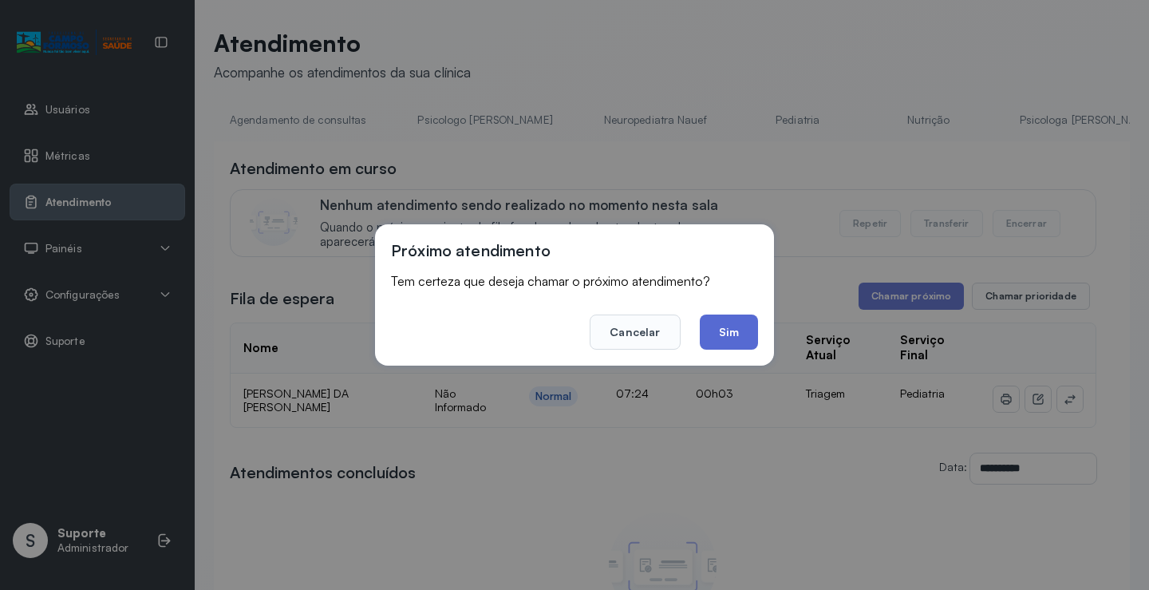
click at [720, 334] on button "Sim" at bounding box center [729, 331] width 58 height 35
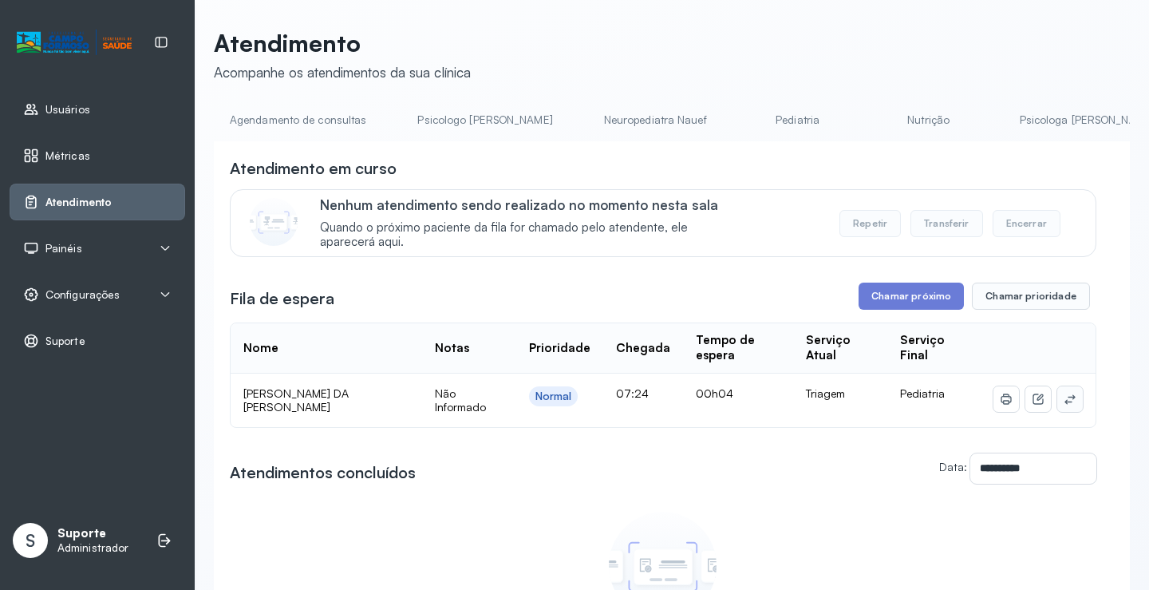
click at [1057, 410] on button at bounding box center [1070, 399] width 26 height 26
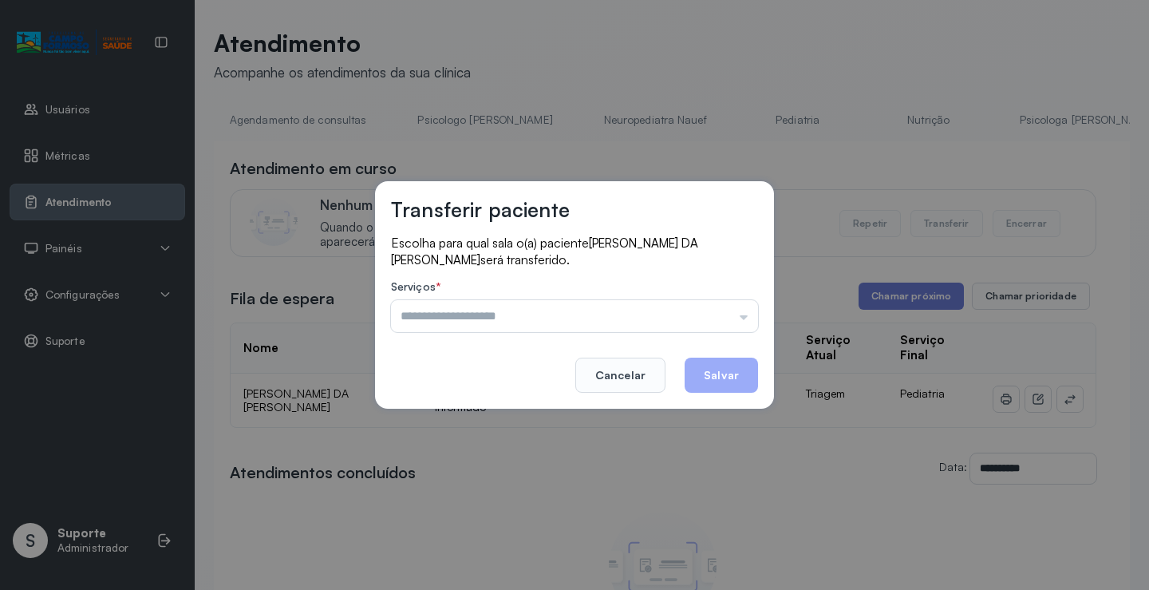
drag, startPoint x: 451, startPoint y: 318, endPoint x: 452, endPoint y: 352, distance: 34.3
click at [453, 325] on input "text" at bounding box center [574, 316] width 367 height 32
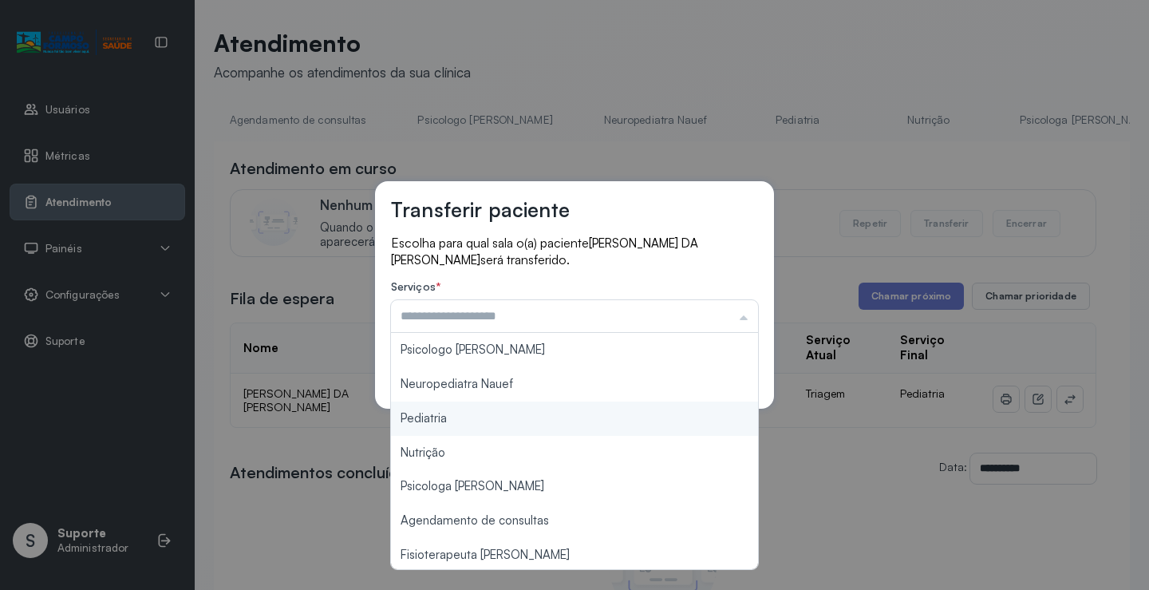
type input "*********"
drag, startPoint x: 438, startPoint y: 413, endPoint x: 561, endPoint y: 393, distance: 124.6
click at [448, 413] on div "Transferir paciente Escolha para qual sala o(a) paciente [PERSON_NAME] será tra…" at bounding box center [574, 295] width 1149 height 590
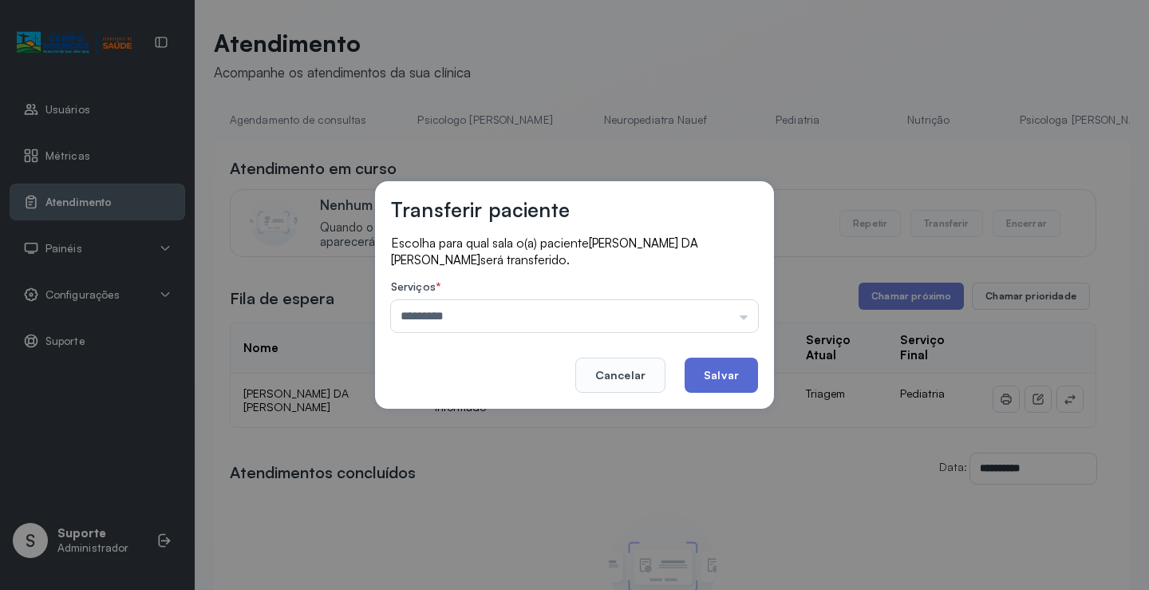
click at [717, 369] on button "Salvar" at bounding box center [721, 374] width 73 height 35
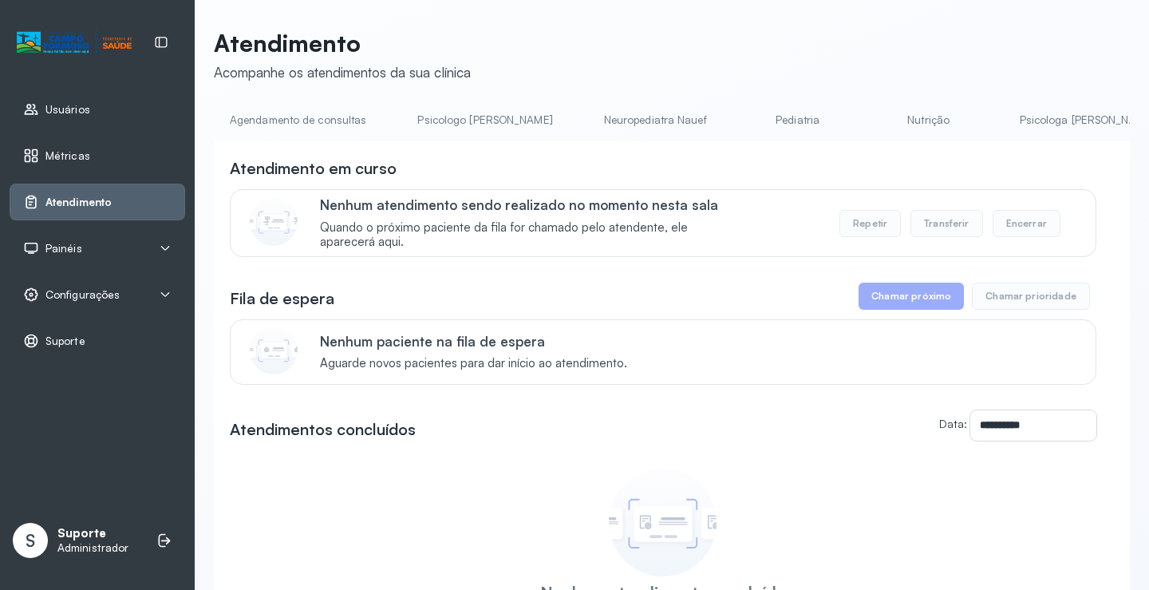
click at [595, 128] on link "Neuropediatra Nauef" at bounding box center [655, 120] width 135 height 26
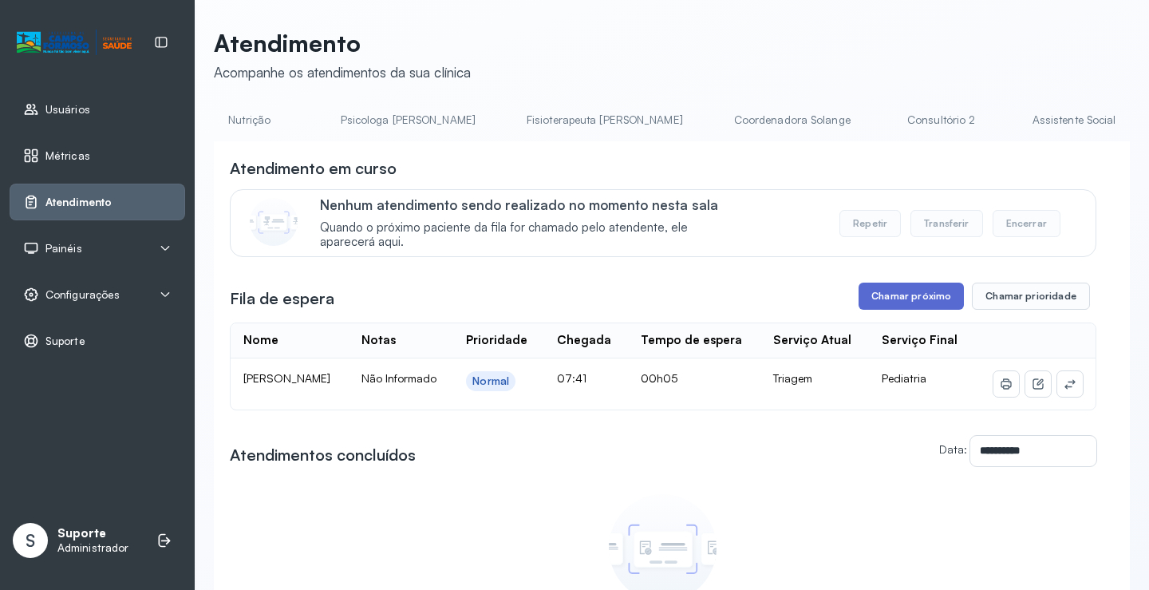
click at [934, 292] on button "Chamar próximo" at bounding box center [911, 295] width 105 height 27
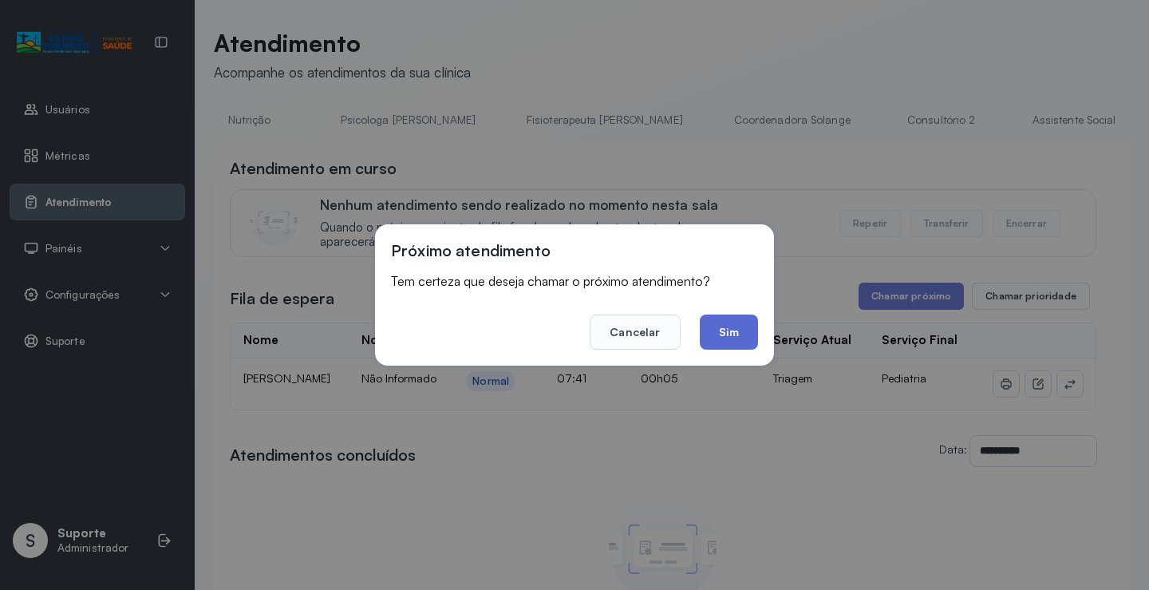
click at [735, 341] on button "Sim" at bounding box center [729, 331] width 58 height 35
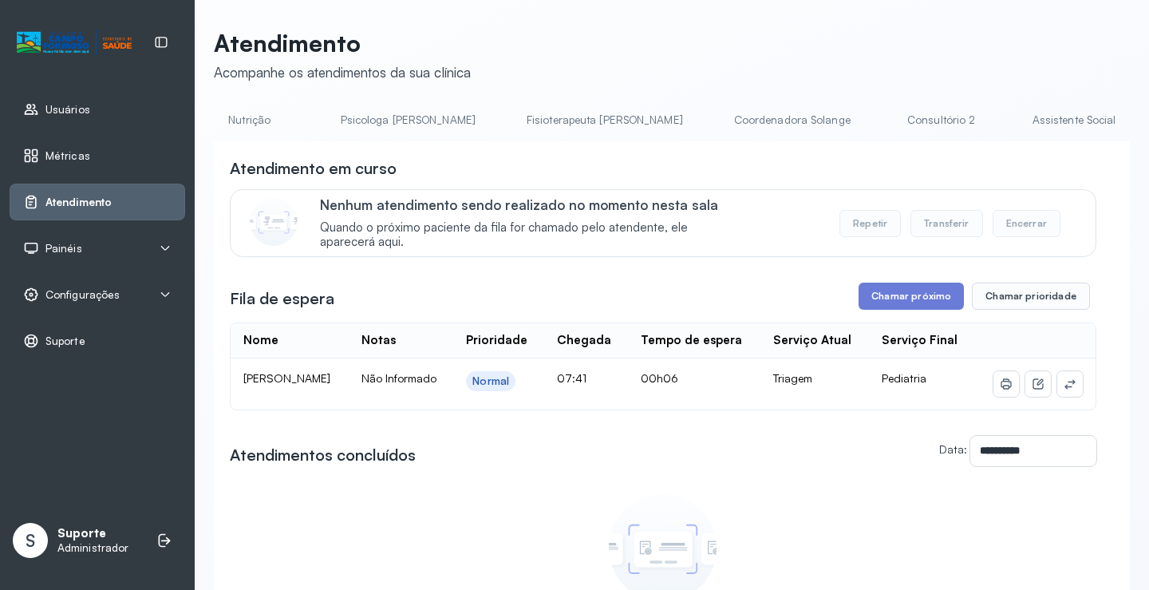
drag, startPoint x: 1112, startPoint y: 520, endPoint x: 1102, endPoint y: 476, distance: 45.1
click at [1109, 518] on div "**********" at bounding box center [672, 449] width 916 height 616
click at [1064, 390] on icon at bounding box center [1070, 383] width 13 height 13
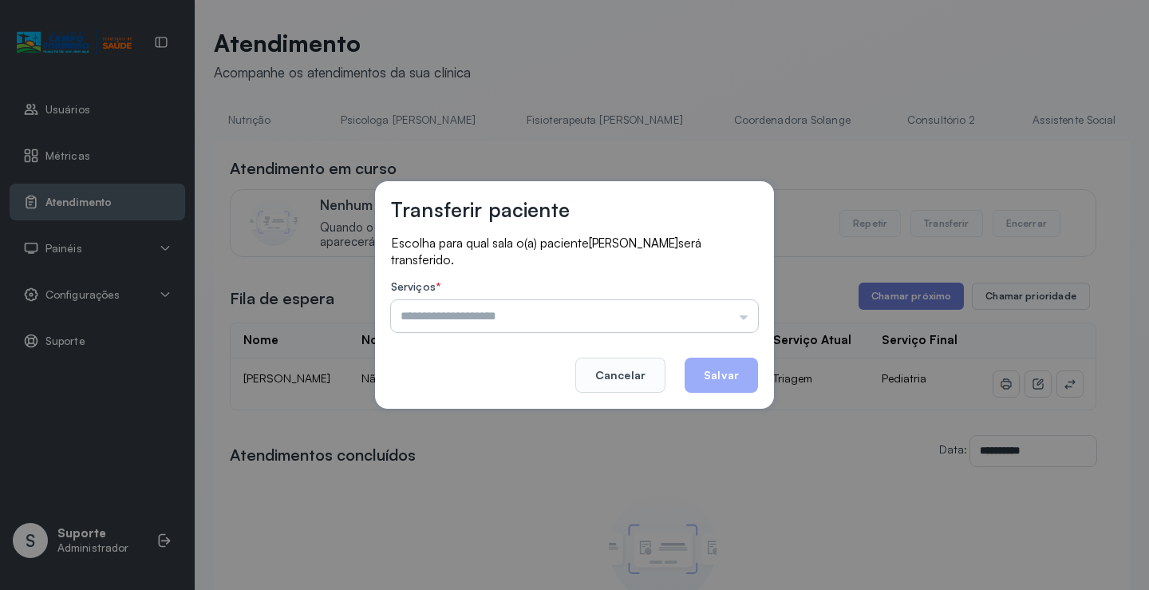
click at [550, 326] on input "text" at bounding box center [574, 316] width 367 height 32
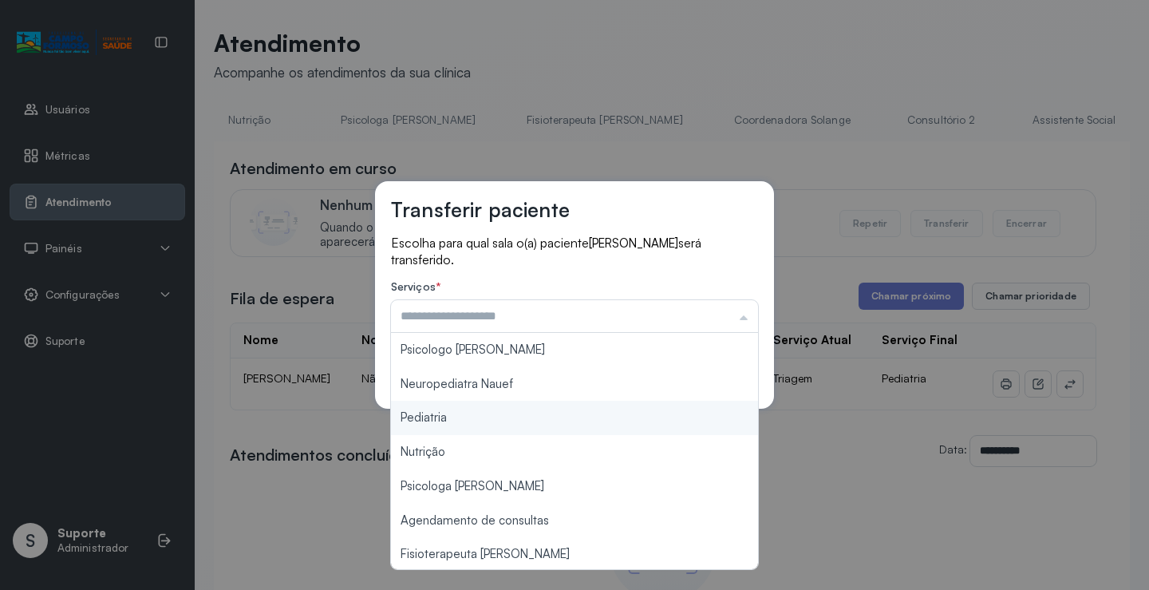
type input "*********"
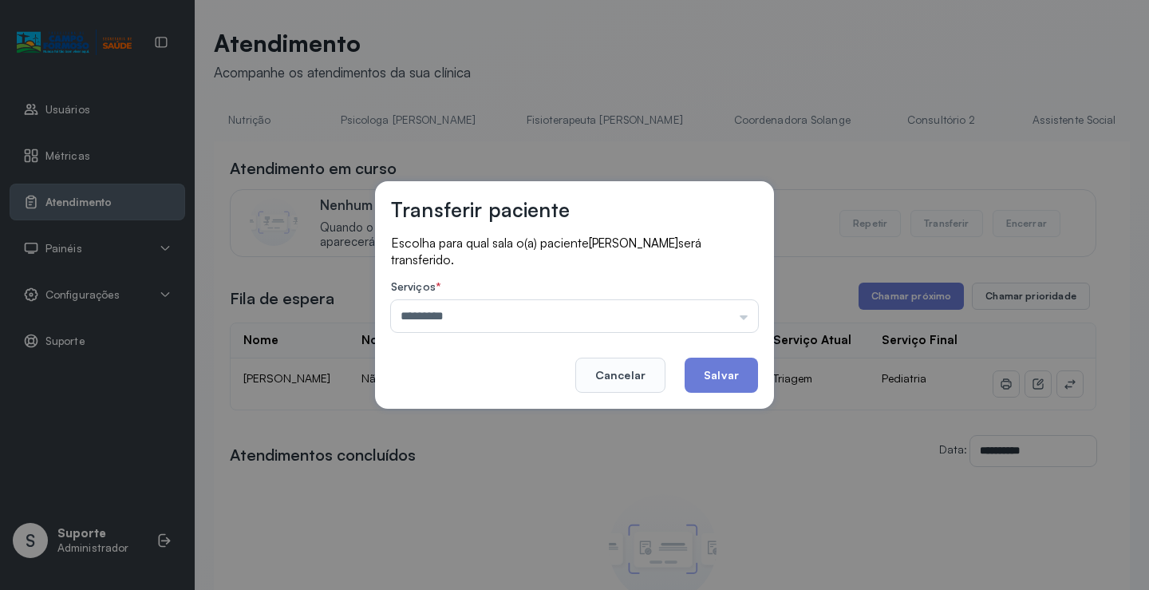
click at [434, 410] on div "Transferir paciente Escolha para qual sala o(a) paciente [PERSON_NAME] será tra…" at bounding box center [574, 295] width 1149 height 590
click at [729, 372] on button "Salvar" at bounding box center [721, 374] width 73 height 35
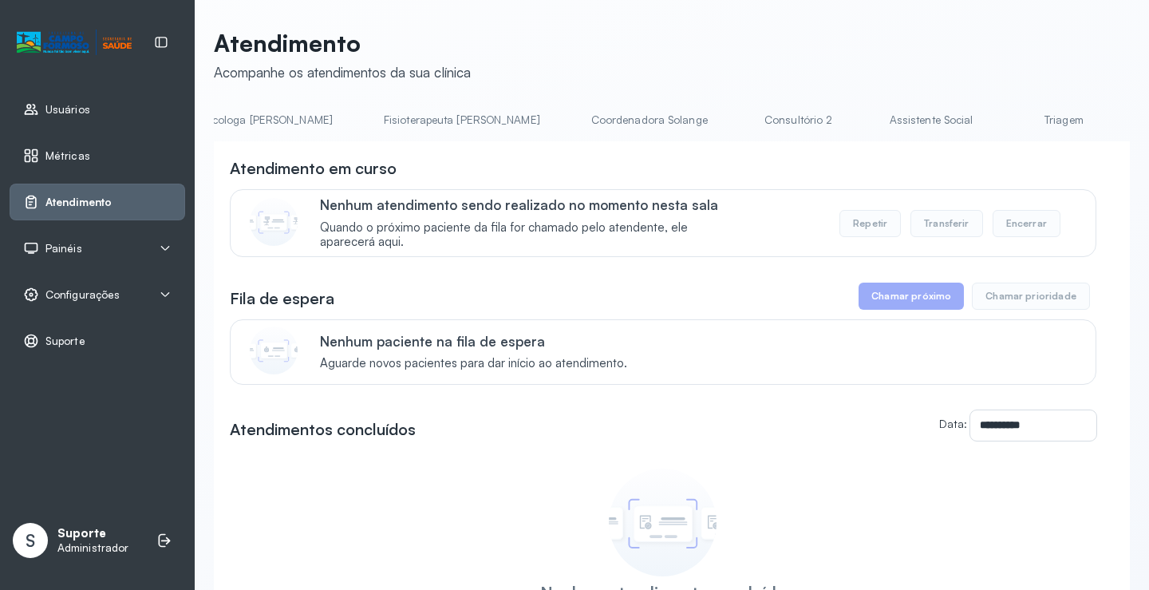
scroll to position [0, 826]
click at [1010, 124] on link "Triagem" at bounding box center [1066, 120] width 112 height 26
click at [298, 127] on link "Pediatria" at bounding box center [354, 120] width 112 height 26
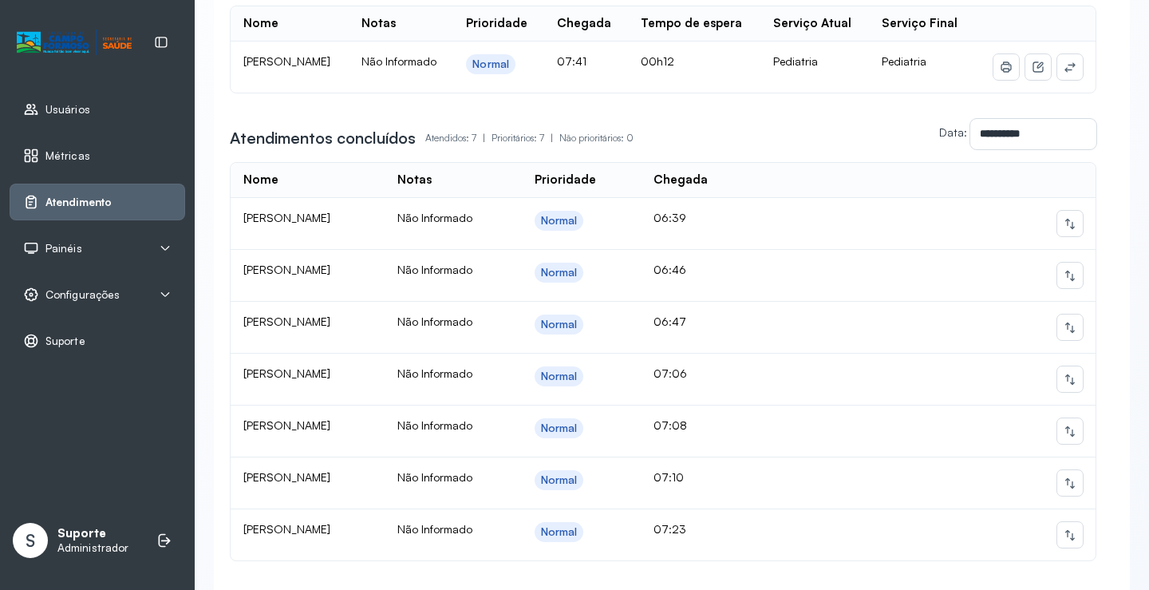
scroll to position [0, 0]
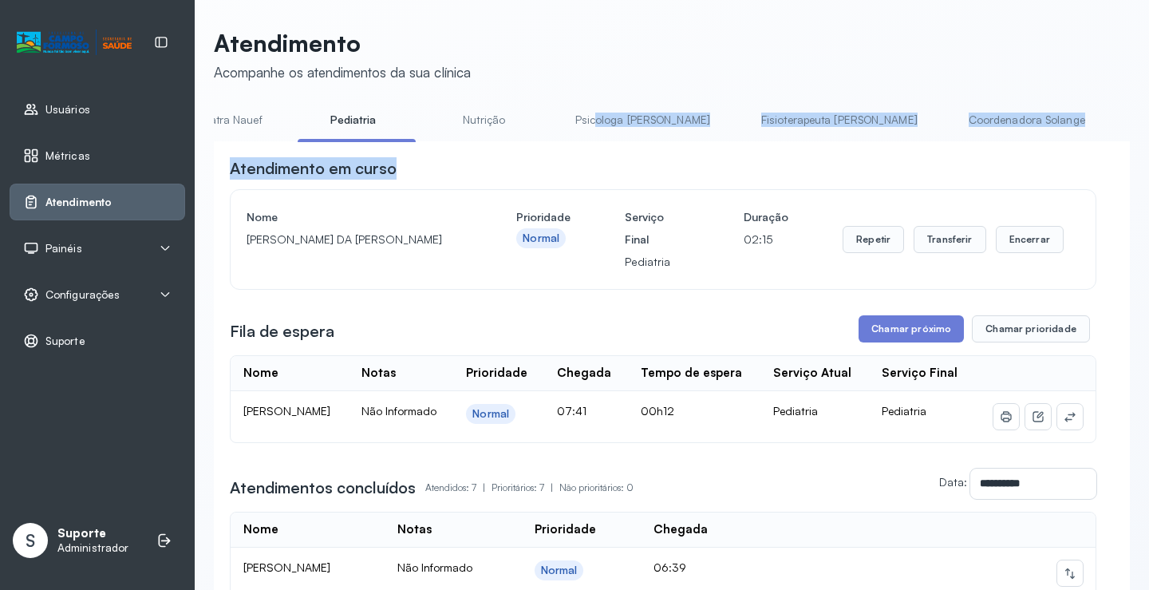
drag, startPoint x: 535, startPoint y: 141, endPoint x: 764, endPoint y: 151, distance: 228.4
click at [739, 161] on div "**********" at bounding box center [672, 560] width 916 height 906
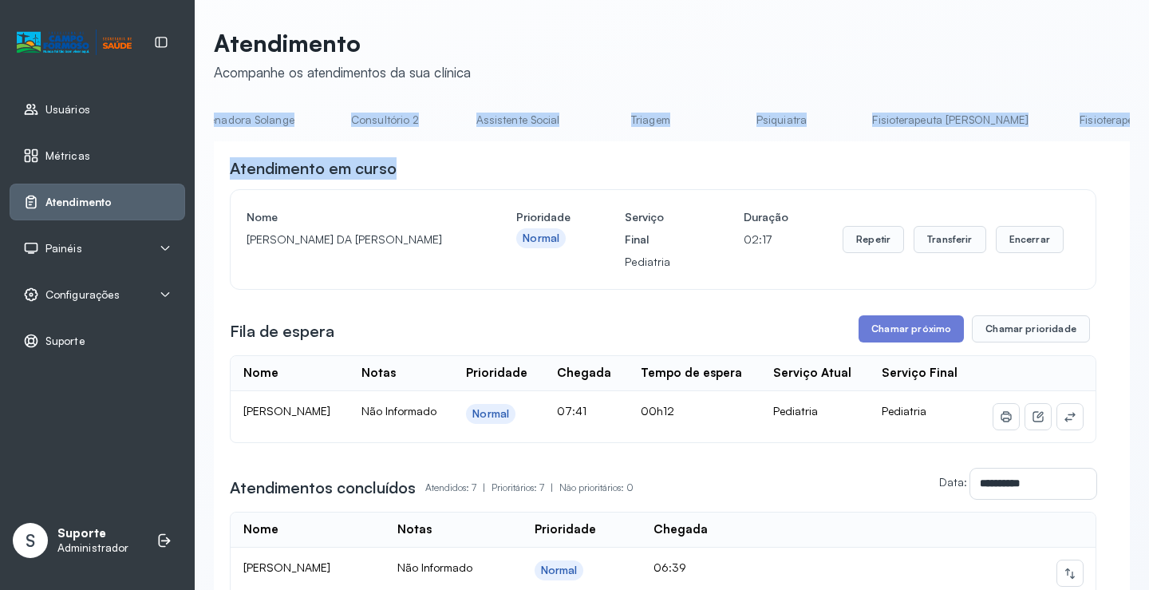
click at [856, 139] on li "Psiquiatra" at bounding box center [953, 125] width 195 height 36
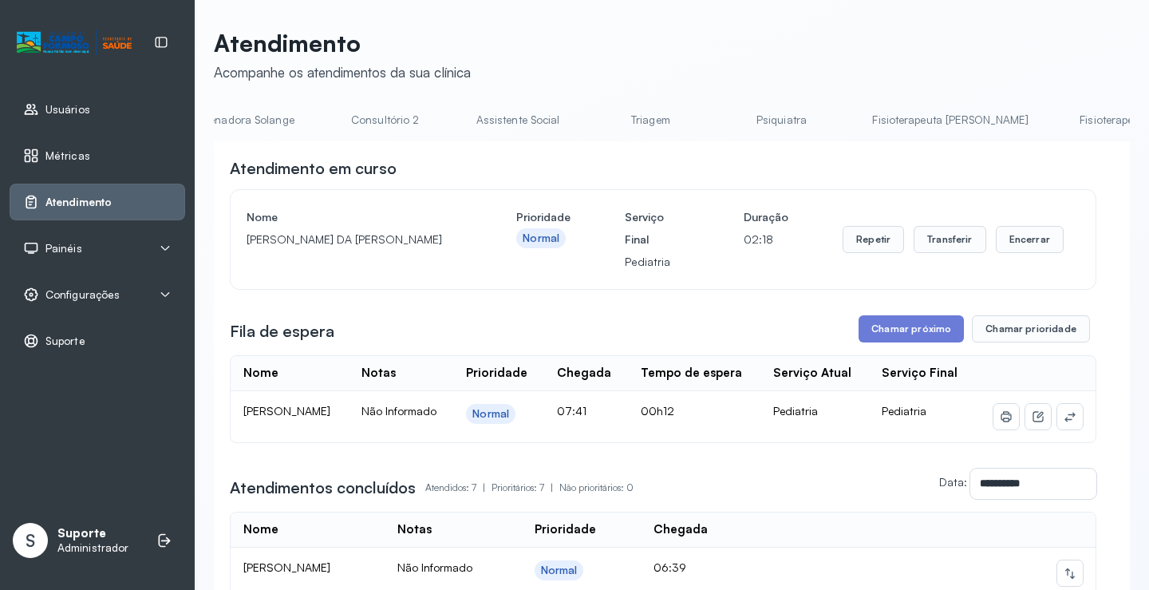
click at [594, 131] on link "Triagem" at bounding box center [650, 120] width 112 height 26
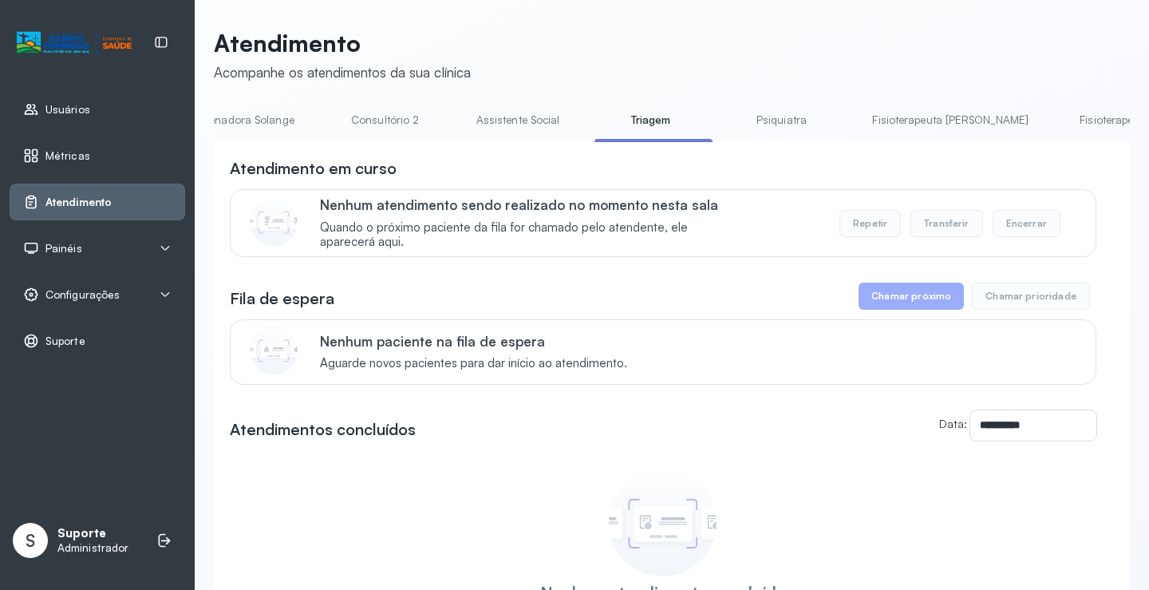
click at [725, 123] on link "Psiquiatra" at bounding box center [781, 120] width 112 height 26
click at [594, 128] on link "Triagem" at bounding box center [650, 120] width 112 height 26
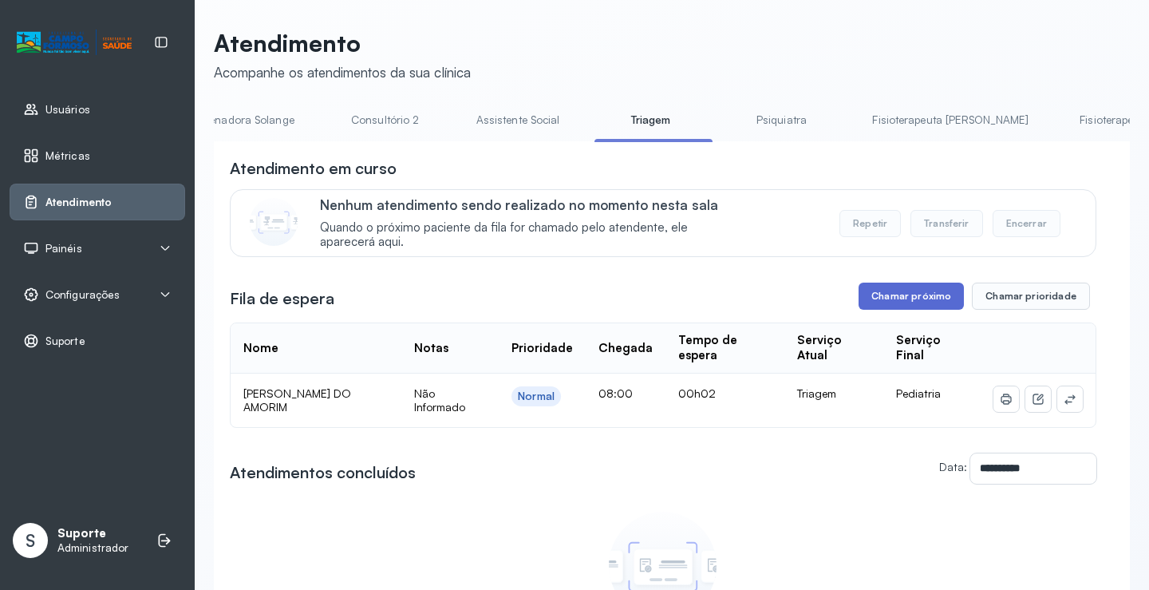
click at [896, 304] on button "Chamar próximo" at bounding box center [911, 295] width 105 height 27
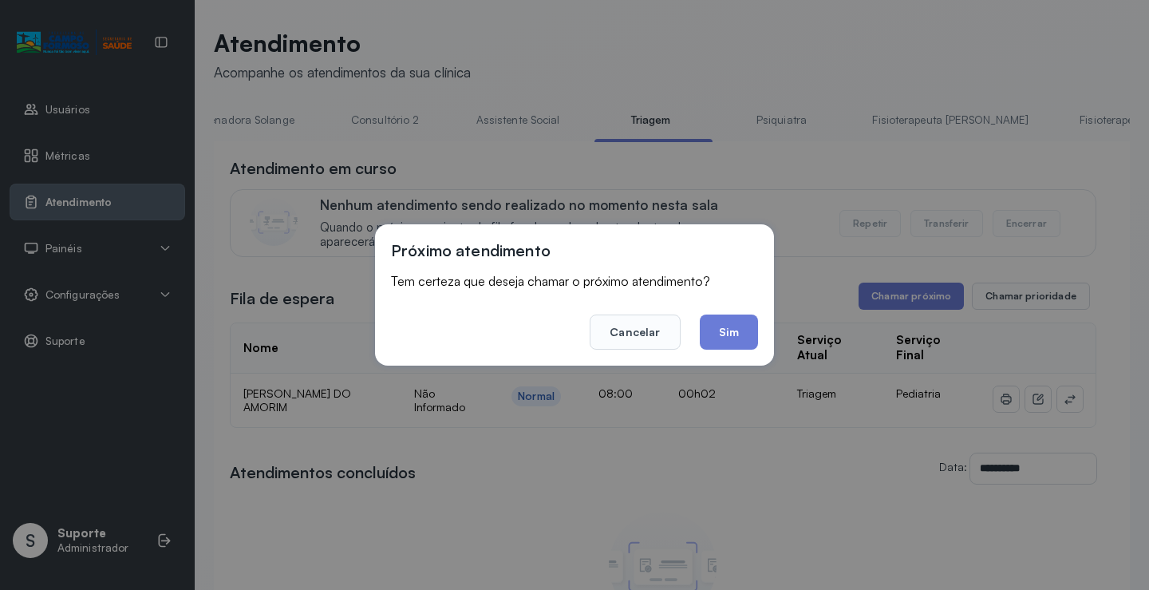
drag, startPoint x: 745, startPoint y: 332, endPoint x: 689, endPoint y: 299, distance: 64.7
click at [734, 325] on button "Sim" at bounding box center [729, 331] width 58 height 35
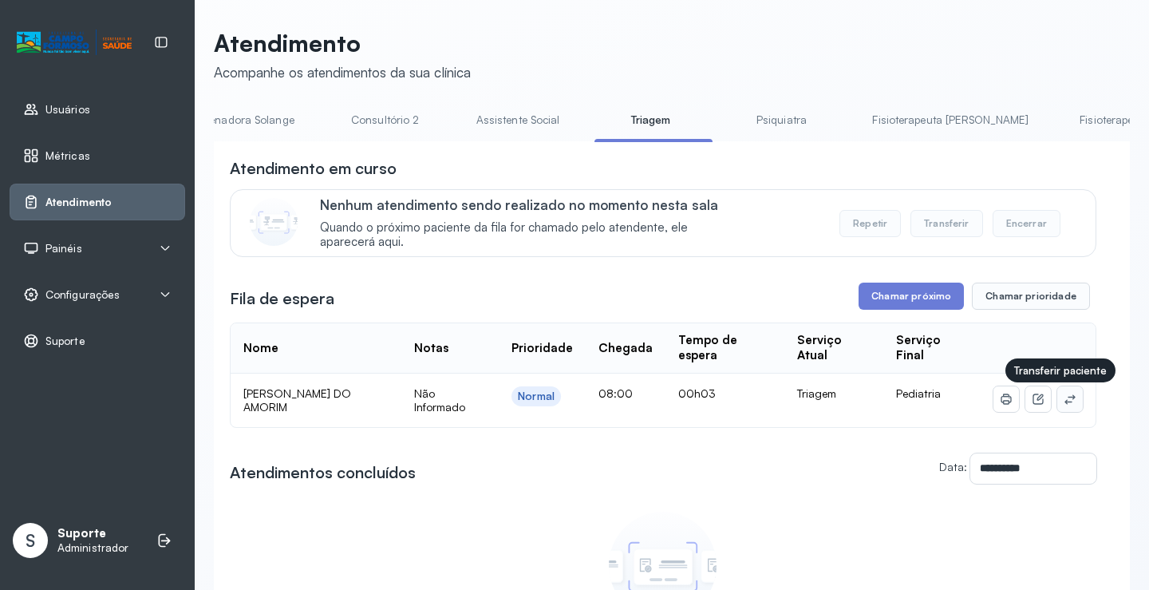
click at [1064, 405] on icon at bounding box center [1070, 399] width 13 height 13
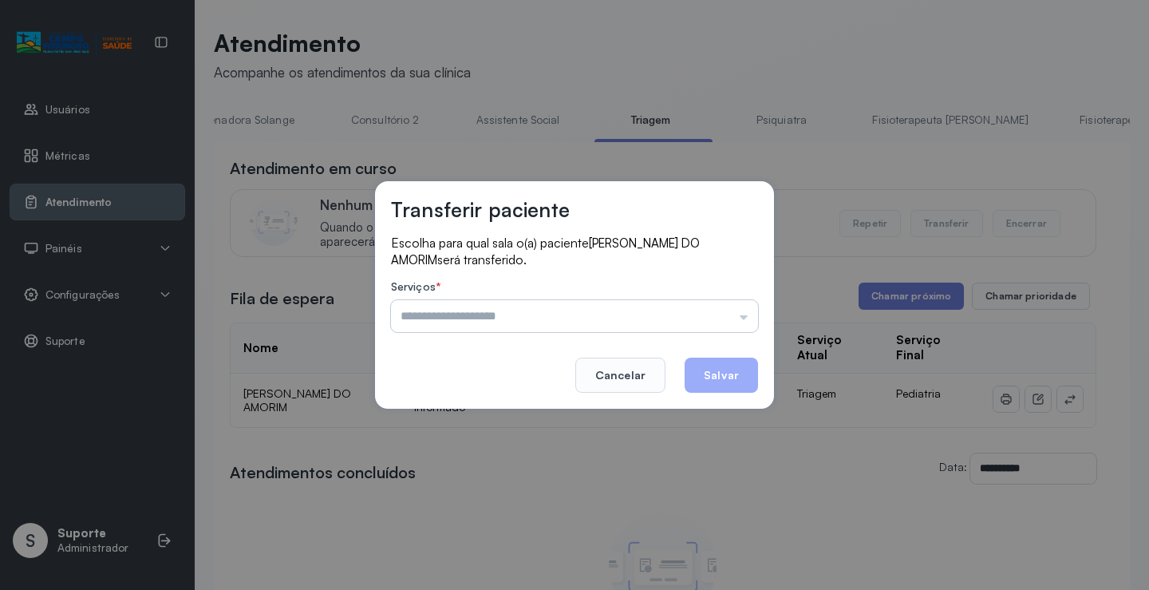
click at [515, 313] on input "text" at bounding box center [574, 316] width 367 height 32
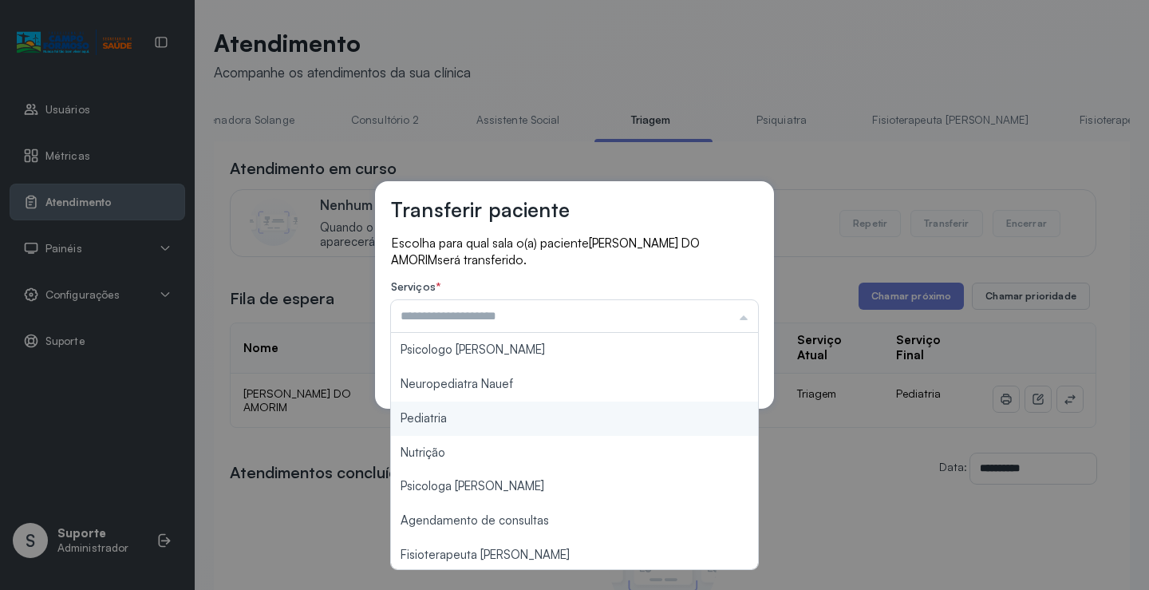
type input "*********"
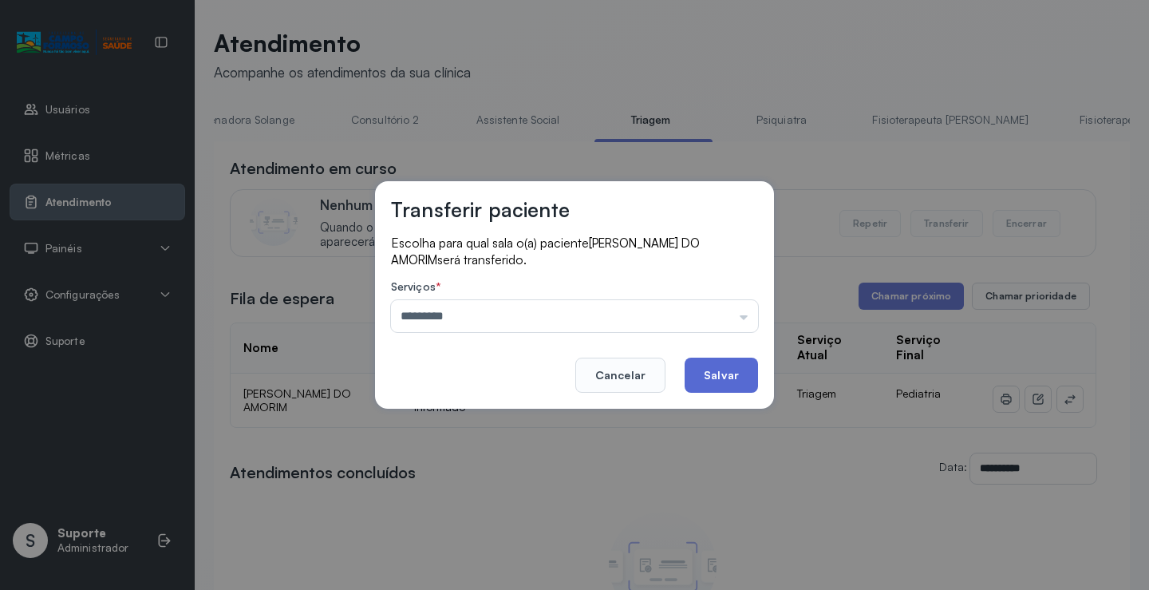
drag, startPoint x: 428, startPoint y: 415, endPoint x: 701, endPoint y: 385, distance: 273.8
click at [455, 411] on div "Transferir paciente Escolha para qual sala o(a) paciente LARA VALENTINA BATISTA…" at bounding box center [574, 295] width 1149 height 590
click at [728, 377] on button "Salvar" at bounding box center [721, 374] width 73 height 35
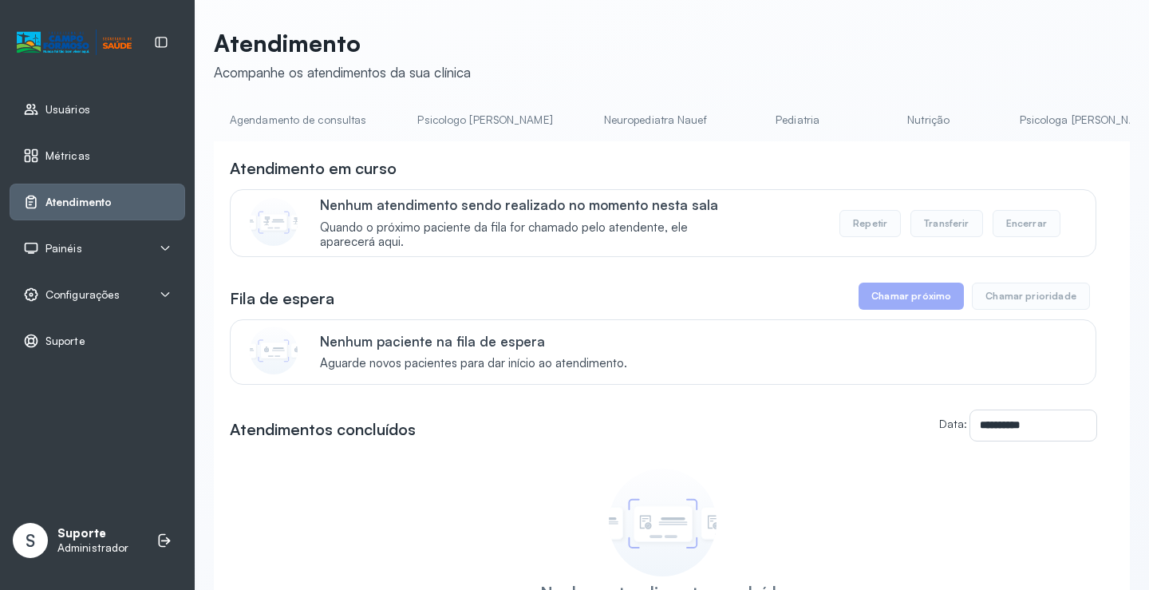
click at [744, 123] on link "Pediatria" at bounding box center [798, 120] width 112 height 26
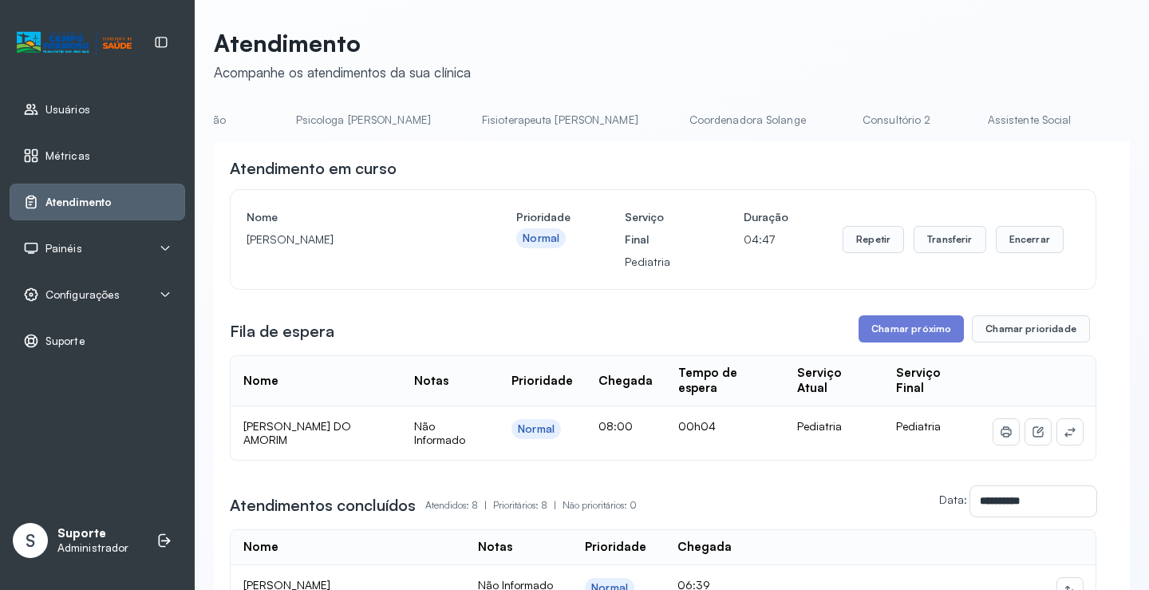
scroll to position [0, 730]
click at [1100, 128] on link "Triagem" at bounding box center [1156, 120] width 112 height 26
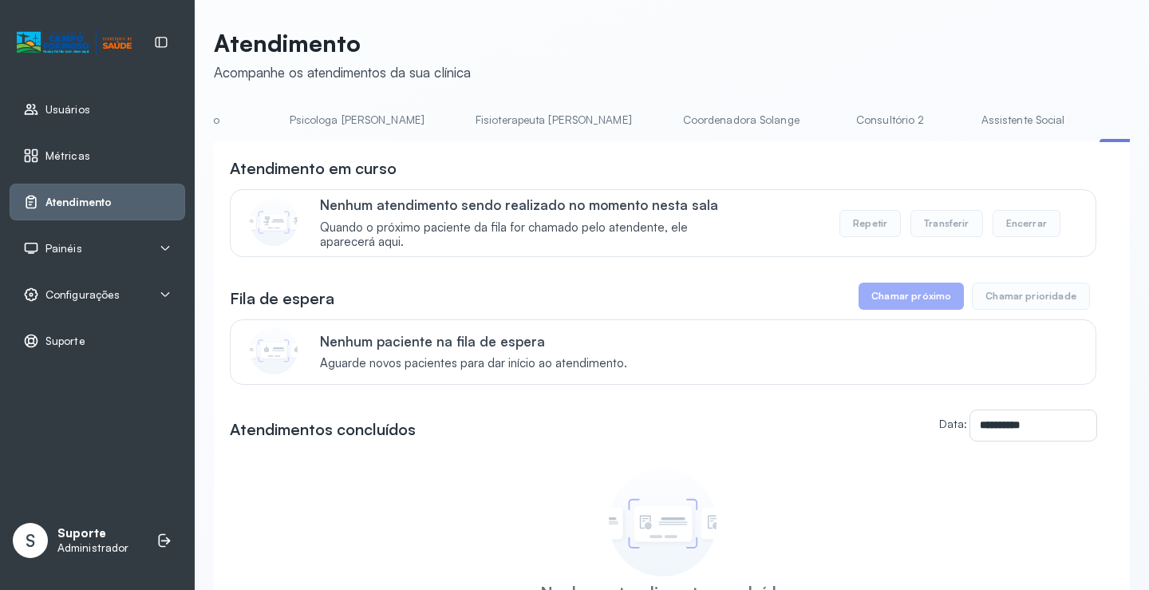
click at [965, 121] on link "Assistente Social" at bounding box center [1023, 120] width 116 height 26
click at [1105, 126] on link "Triagem" at bounding box center [1161, 120] width 112 height 26
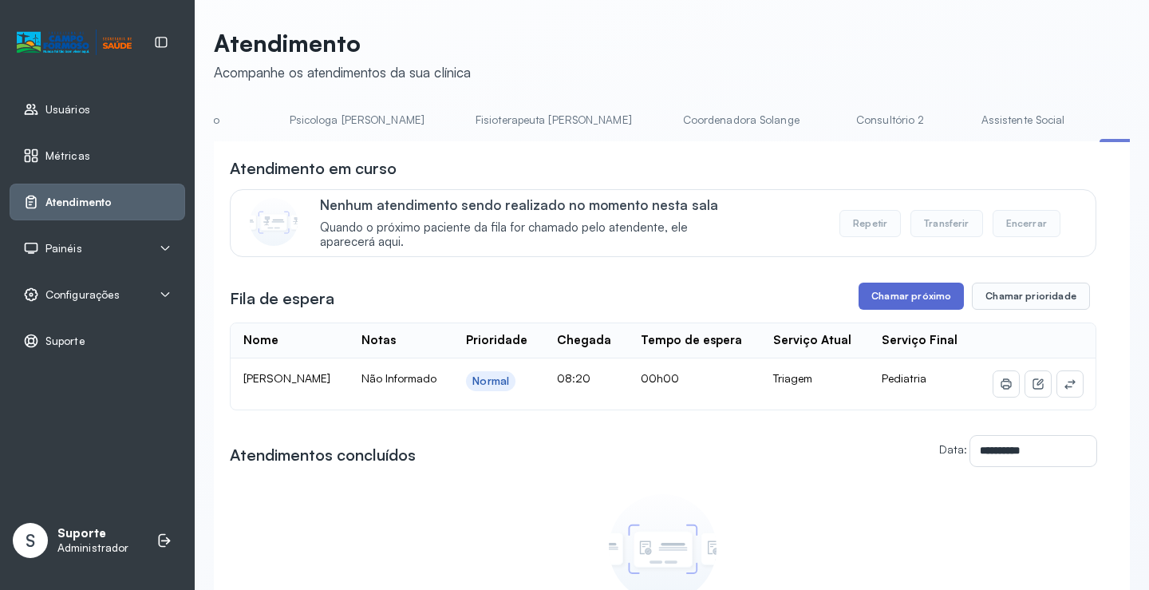
click at [909, 294] on button "Chamar próximo" at bounding box center [911, 295] width 105 height 27
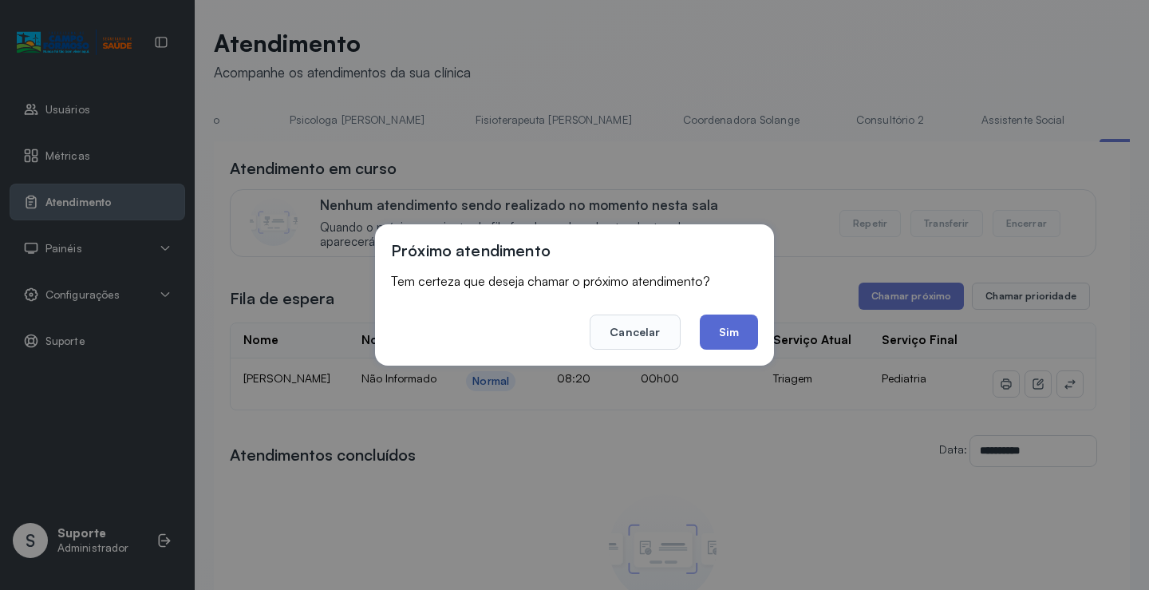
click at [725, 322] on button "Sim" at bounding box center [729, 331] width 58 height 35
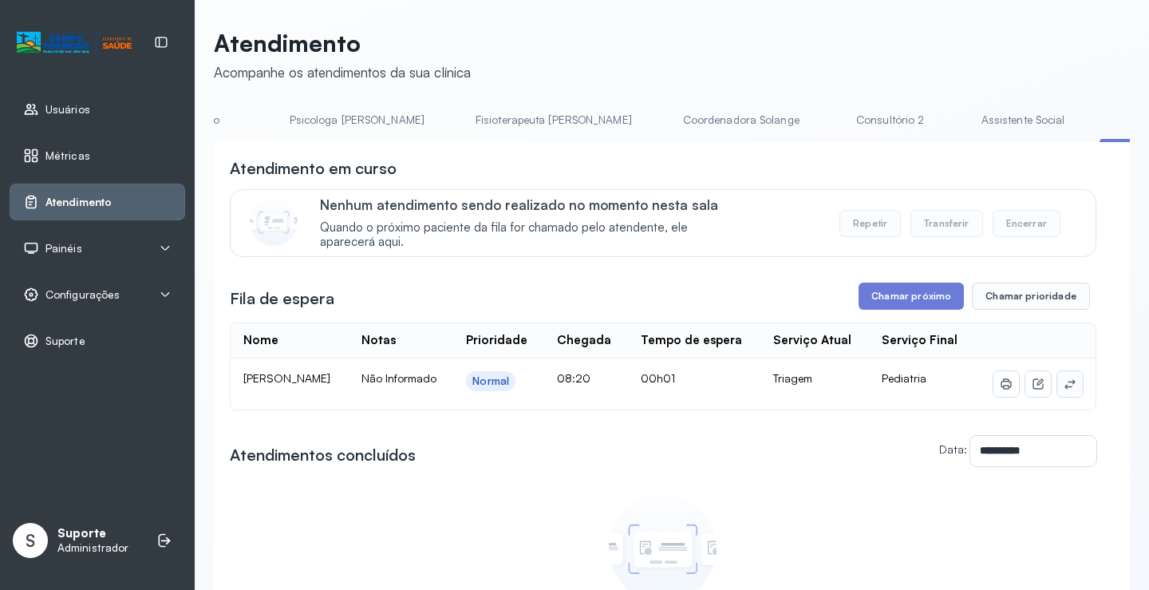
click at [1064, 390] on icon at bounding box center [1070, 383] width 13 height 13
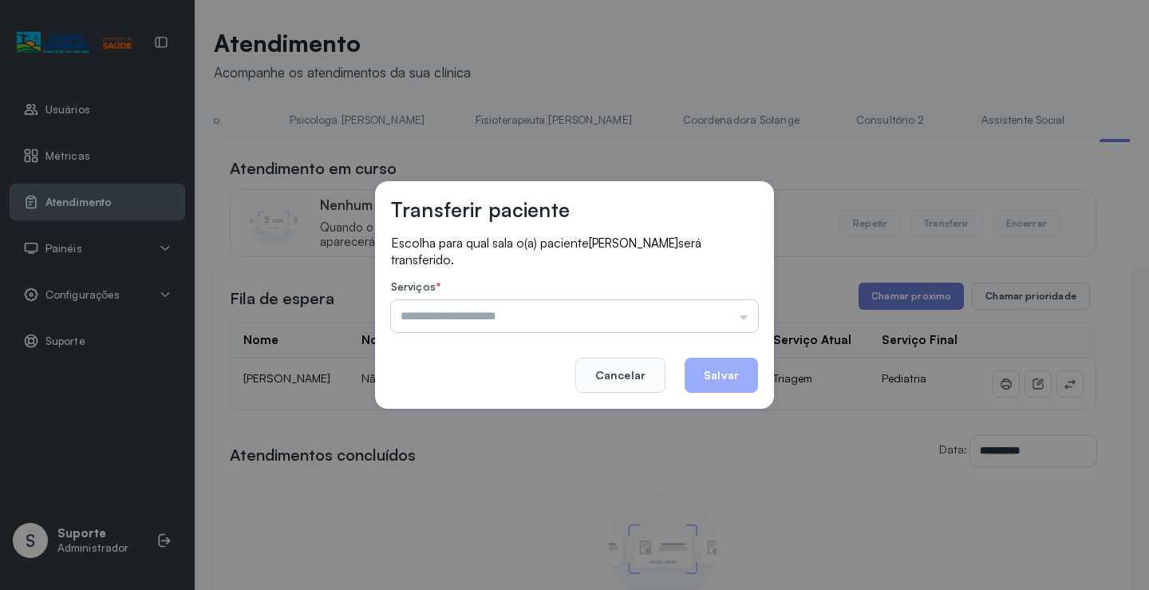
click at [513, 314] on input "text" at bounding box center [574, 316] width 367 height 32
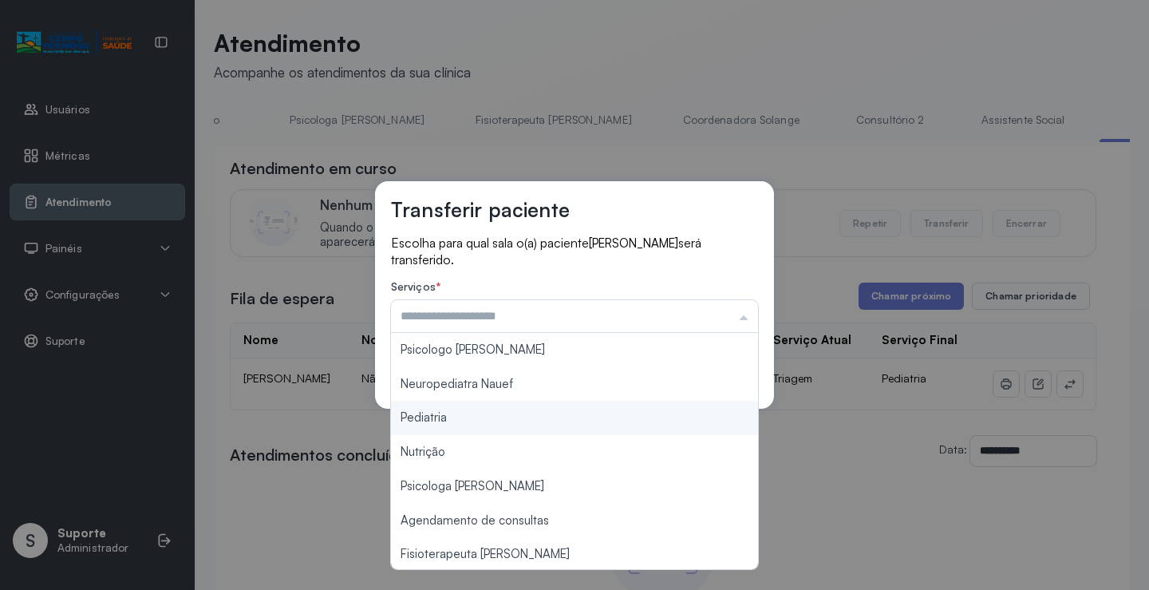
type input "*********"
click at [418, 424] on div "Transferir paciente Escolha para qual sala o(a) paciente KAYO SERGIO DE SOUZA S…" at bounding box center [574, 295] width 1149 height 590
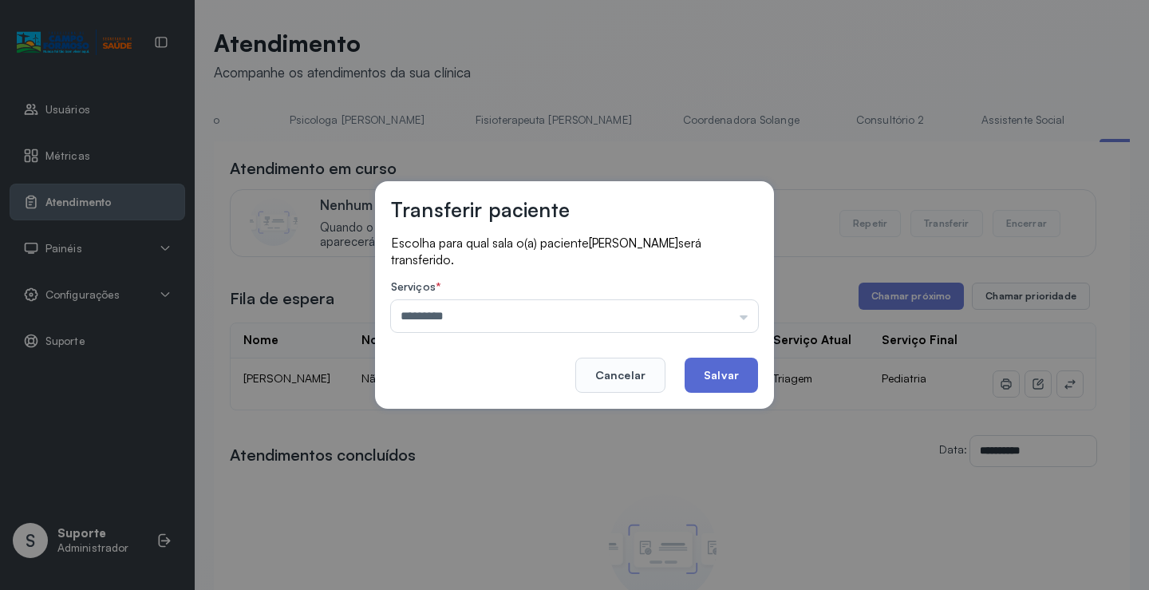
click at [736, 371] on button "Salvar" at bounding box center [721, 374] width 73 height 35
